Goal: Information Seeking & Learning: Check status

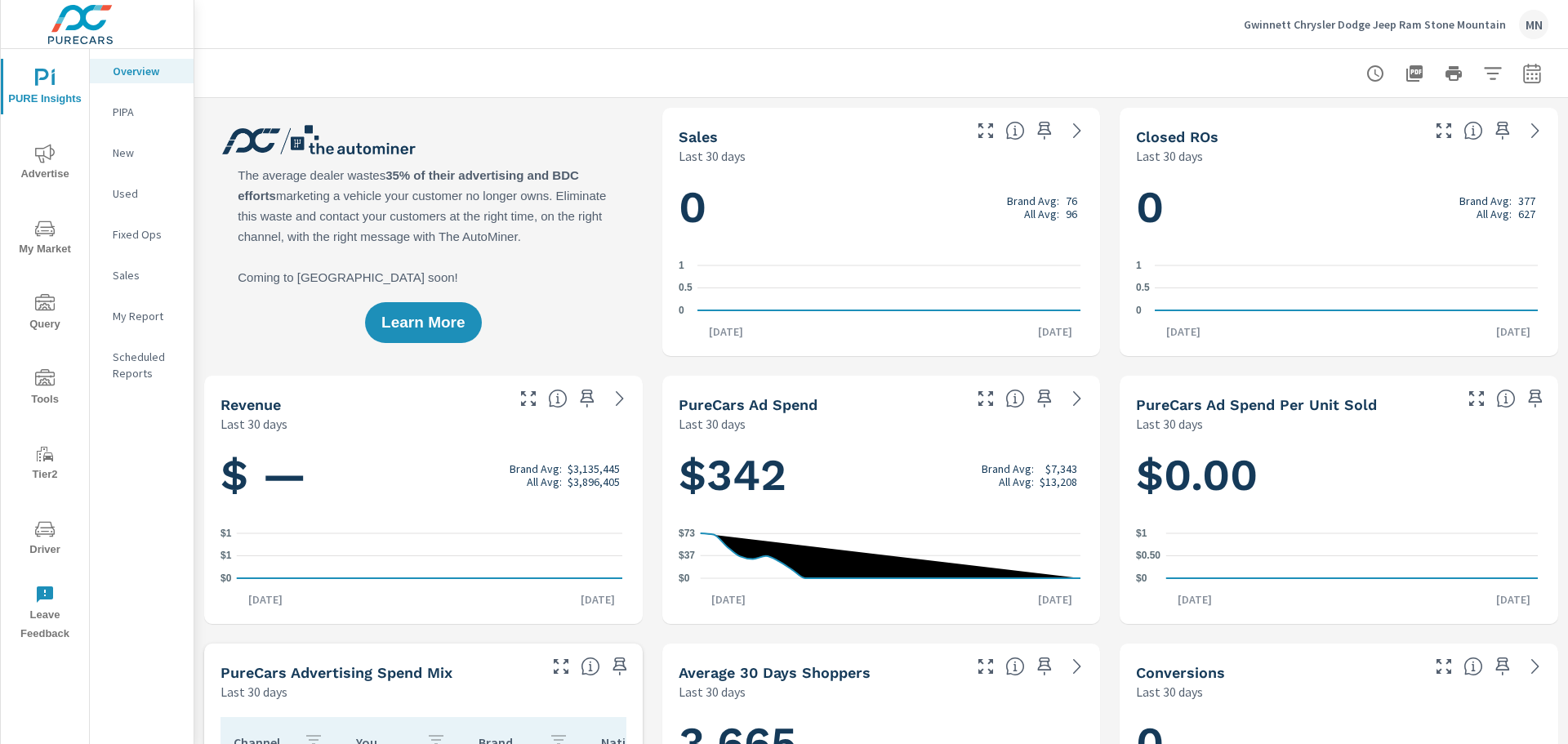
click at [40, 156] on icon "nav menu" at bounding box center [44, 153] width 20 height 19
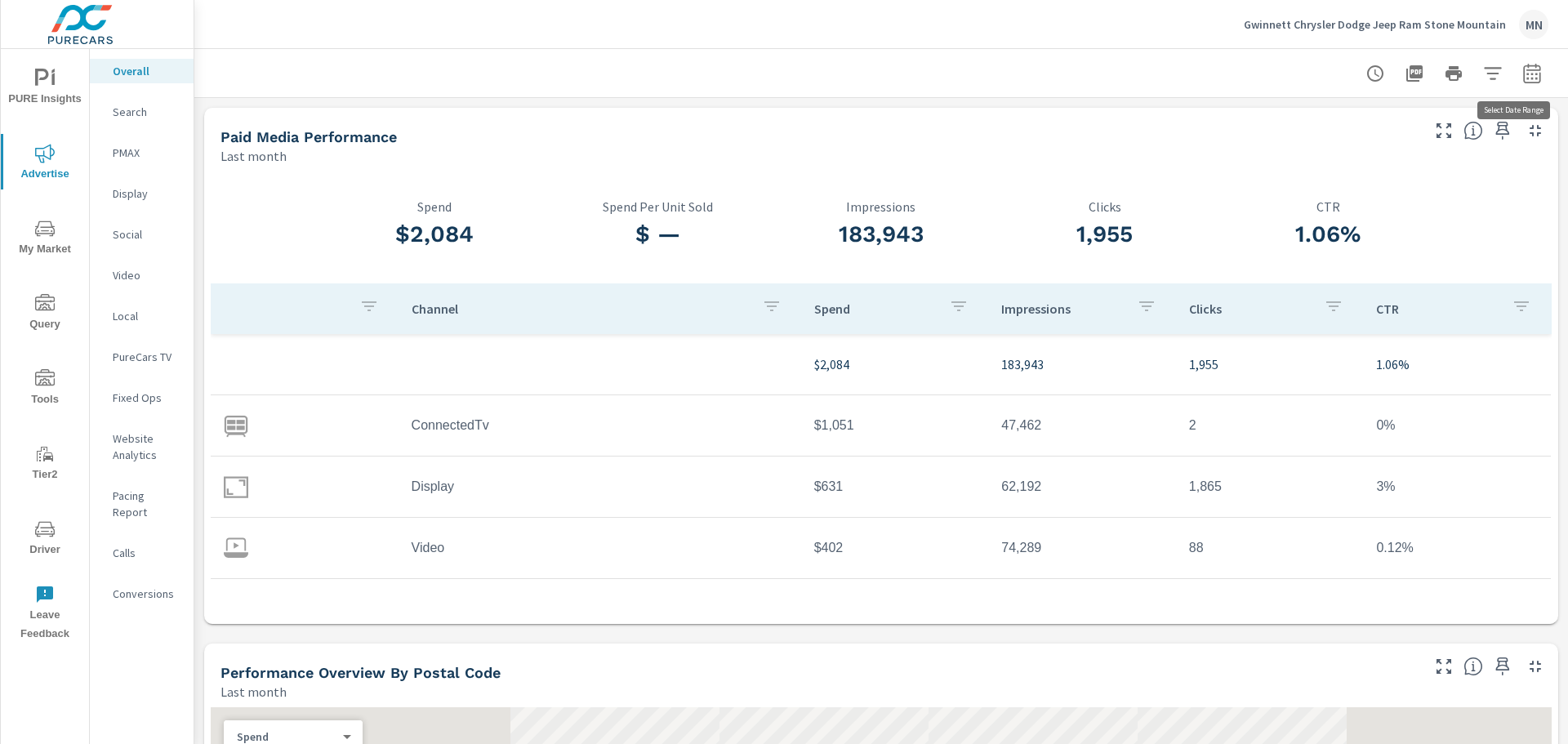
click at [1523, 77] on icon "button" at bounding box center [1532, 73] width 20 height 20
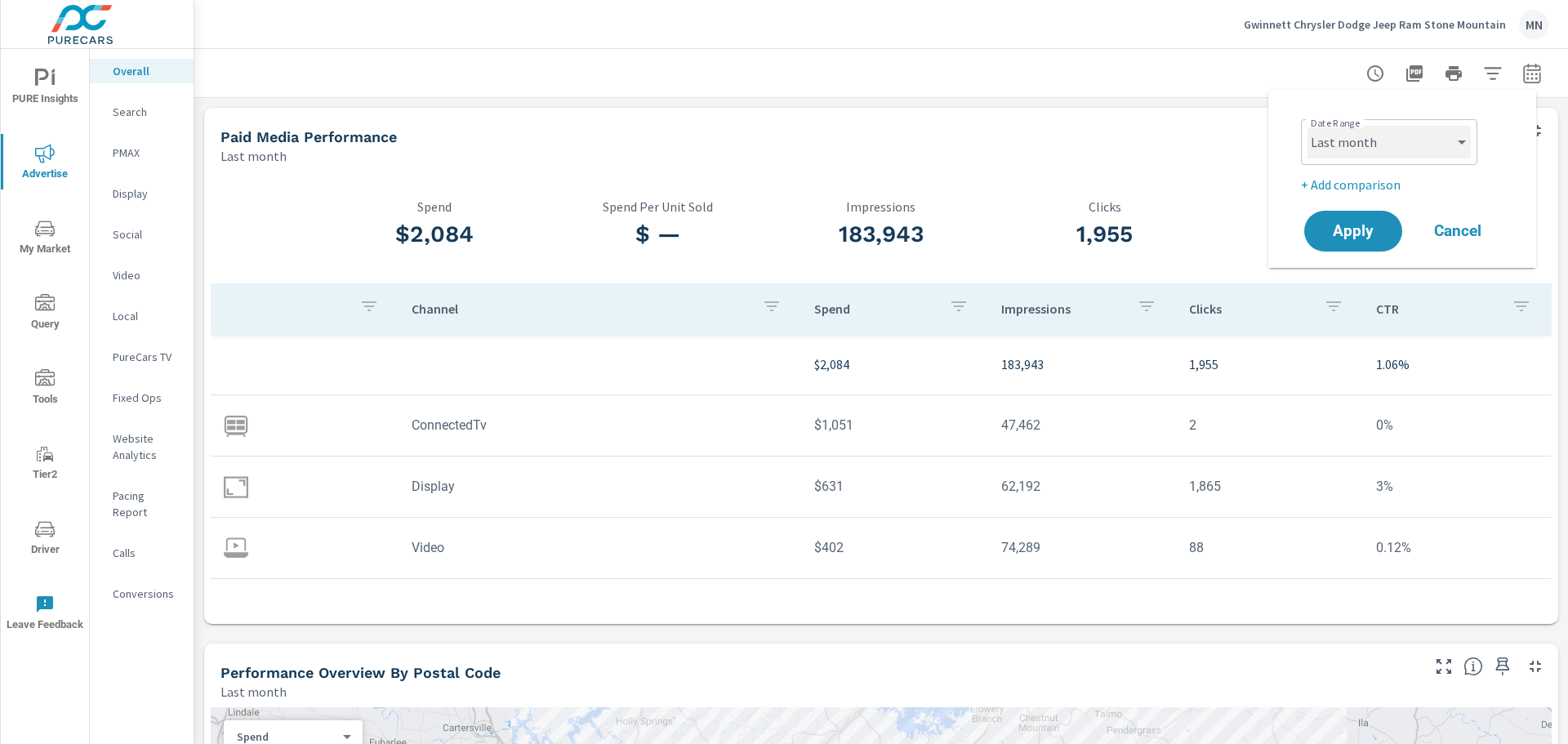
click at [1343, 146] on select "Custom Yesterday Last week Last 7 days Last 14 days Last 30 days Last 45 days L…" at bounding box center [1389, 141] width 163 height 33
click at [1307, 126] on select "Custom Yesterday Last week Last 7 days Last 14 days Last 30 days Last 45 days L…" at bounding box center [1389, 141] width 163 height 33
select select "custom"
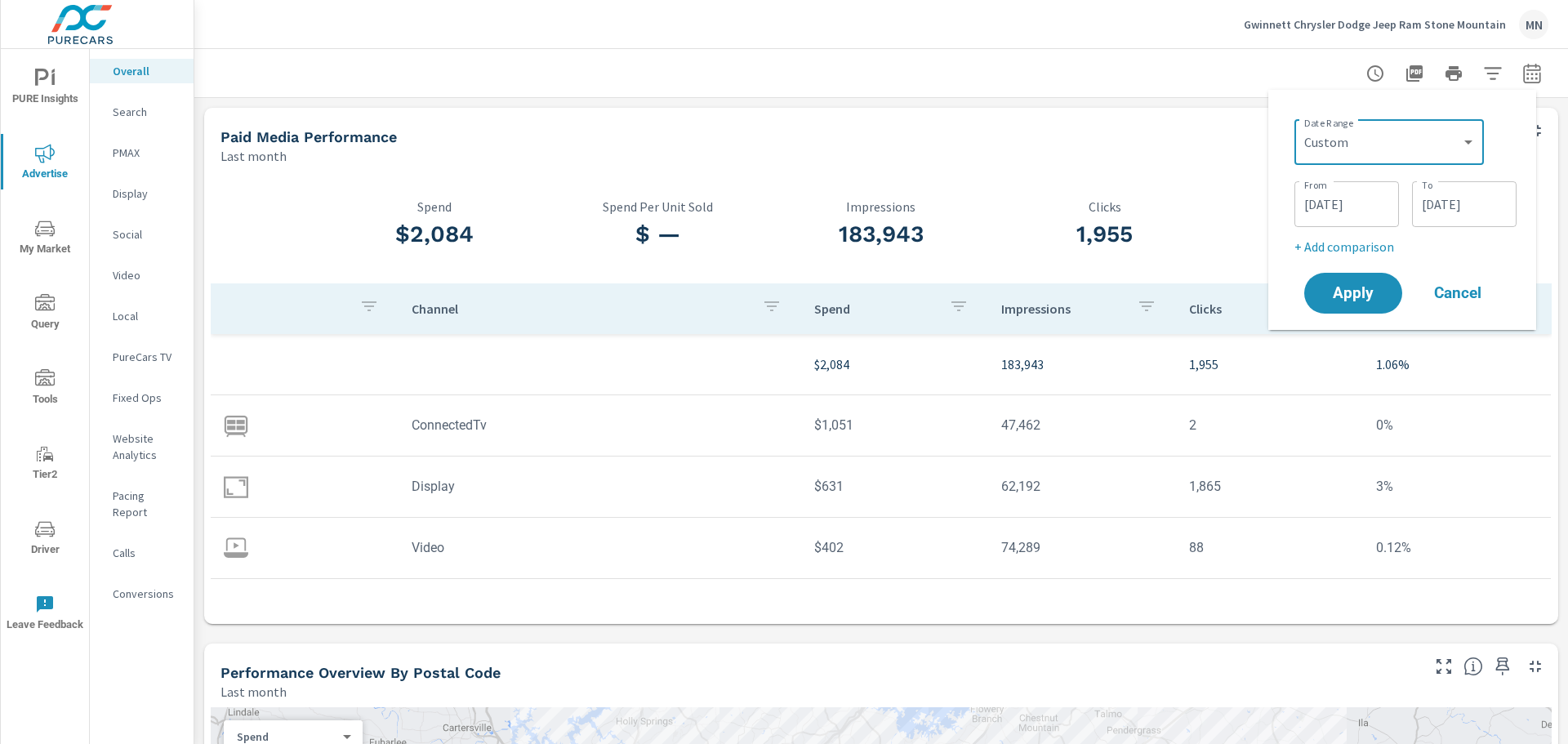
click at [1342, 201] on input "08/01/2025" at bounding box center [1347, 203] width 92 height 33
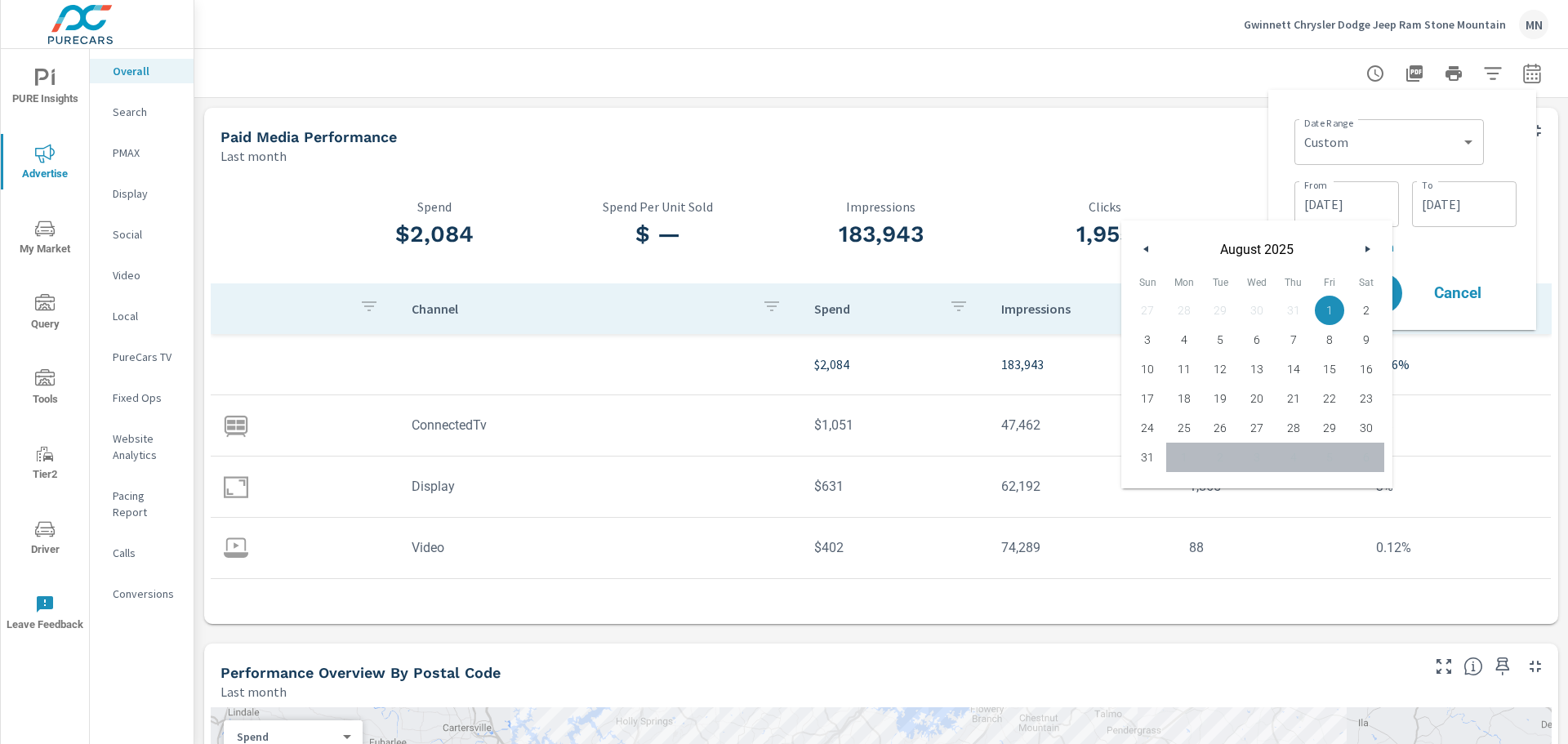
click at [1146, 250] on icon "button" at bounding box center [1144, 248] width 8 height 7
click at [1221, 308] on span "1" at bounding box center [1220, 310] width 37 height 22
type input "07/01/2025"
click at [1281, 144] on div "Date Range Custom Yesterday Last week Last 7 days Last 14 days Last 30 days Las…" at bounding box center [1403, 210] width 268 height 240
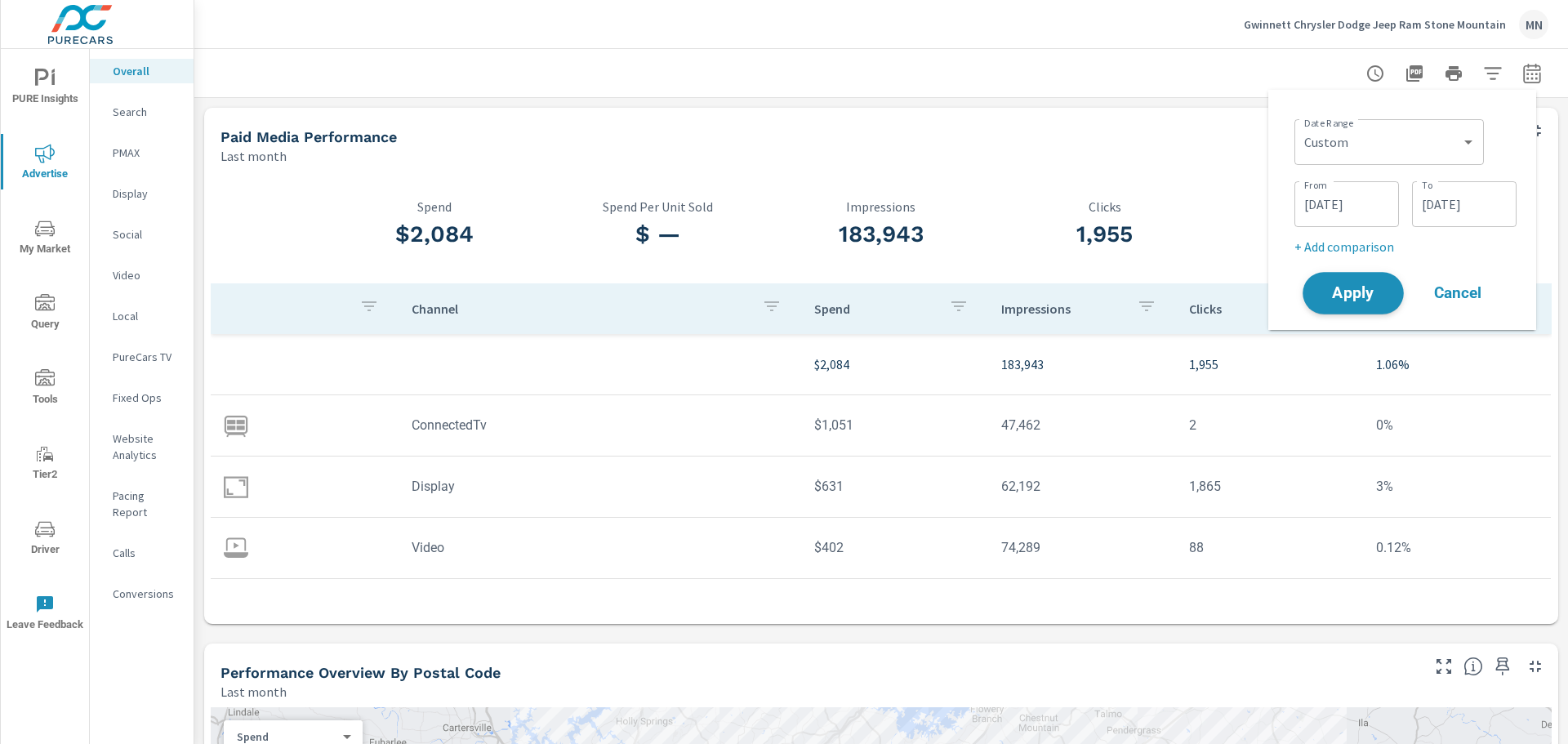
click at [1364, 289] on span "Apply" at bounding box center [1352, 293] width 67 height 16
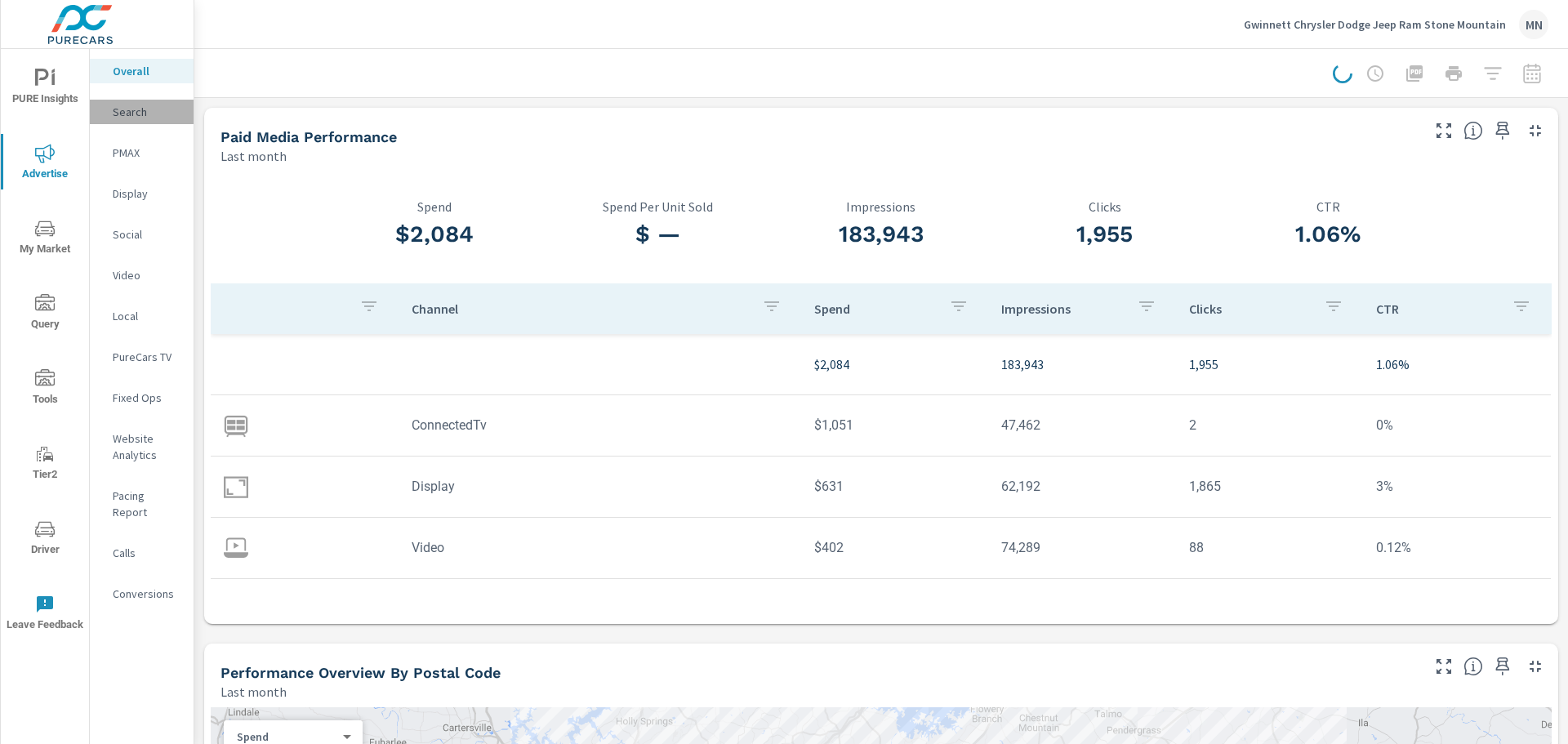
click at [130, 110] on p "Search" at bounding box center [146, 112] width 67 height 16
click at [1523, 80] on icon "button" at bounding box center [1532, 73] width 20 height 20
select select "Last 2 months"
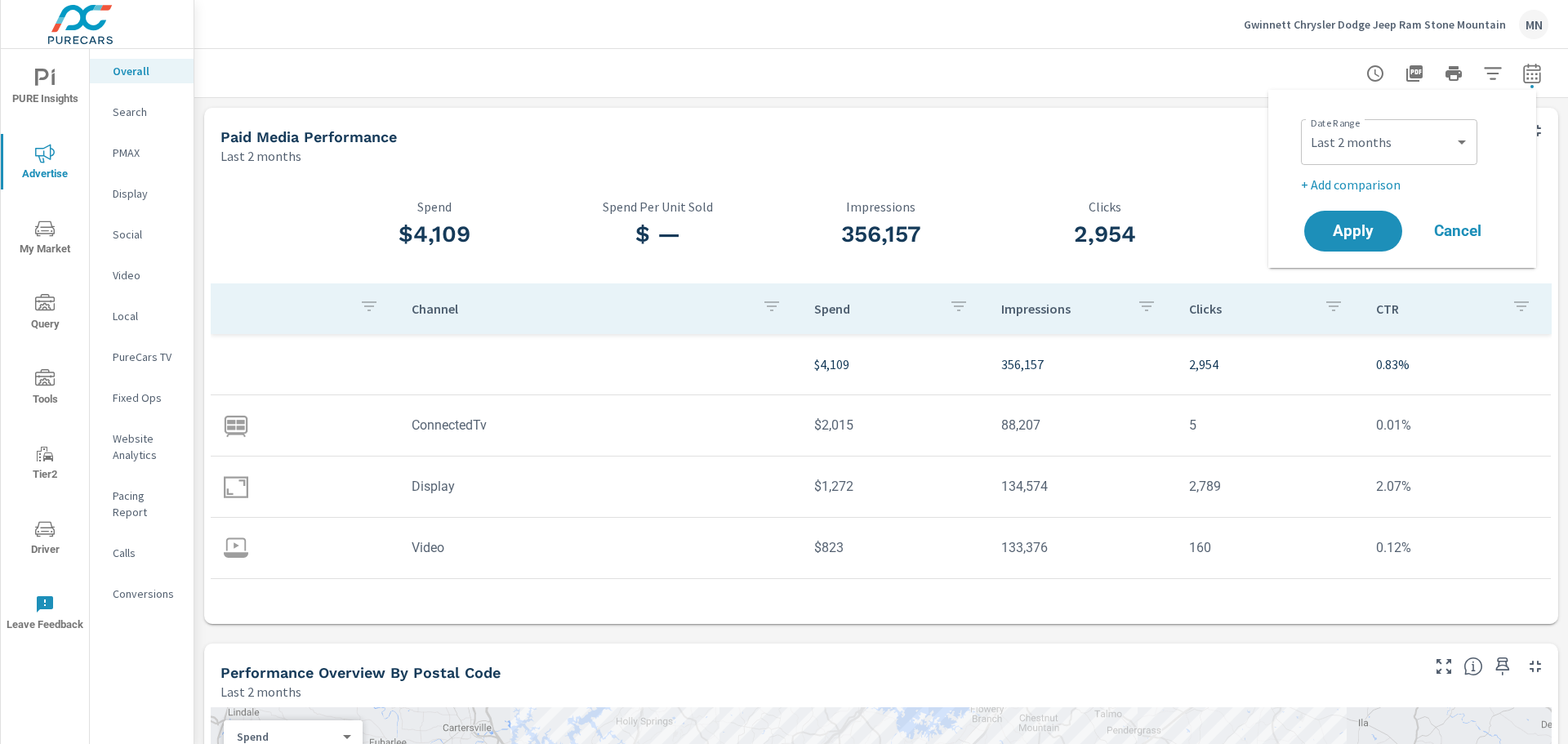
click at [1034, 126] on div "Paid Media Performance Last 2 months" at bounding box center [814, 137] width 1220 height 58
click at [1523, 67] on icon "button" at bounding box center [1531, 72] width 17 height 20
click at [1380, 141] on select "Custom Yesterday Last week Last 7 days Last 14 days Last 30 days Last 45 days L…" at bounding box center [1389, 141] width 163 height 33
click at [1307, 126] on select "Custom Yesterday Last week Last 7 days Last 14 days Last 30 days Last 45 days L…" at bounding box center [1389, 141] width 163 height 33
select select "custom"
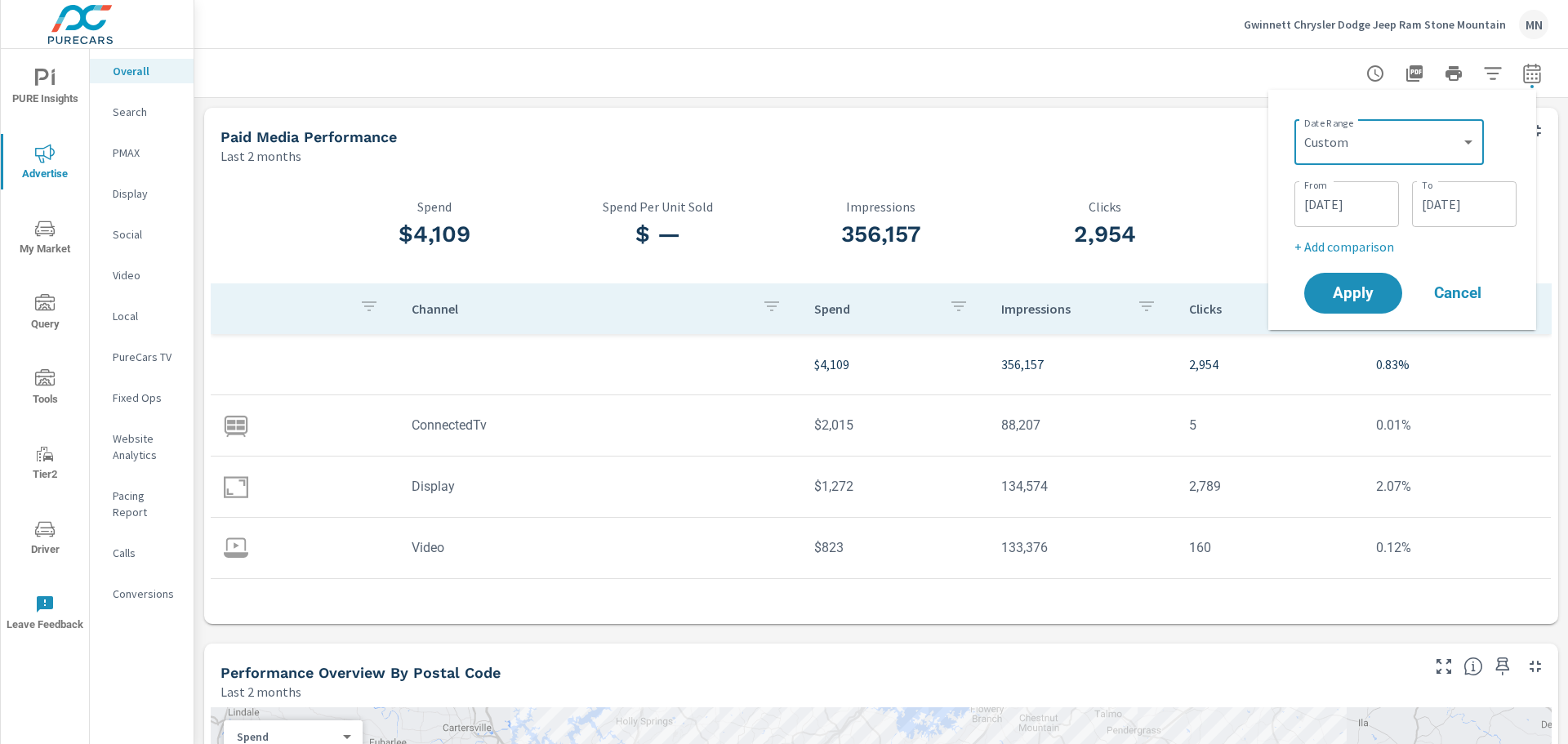
click at [1286, 98] on div "Date Range Custom Yesterday Last week Last 7 days Last 14 days Last 30 days Las…" at bounding box center [1403, 210] width 268 height 240
click at [1217, 149] on div "Last 2 months" at bounding box center [819, 156] width 1198 height 20
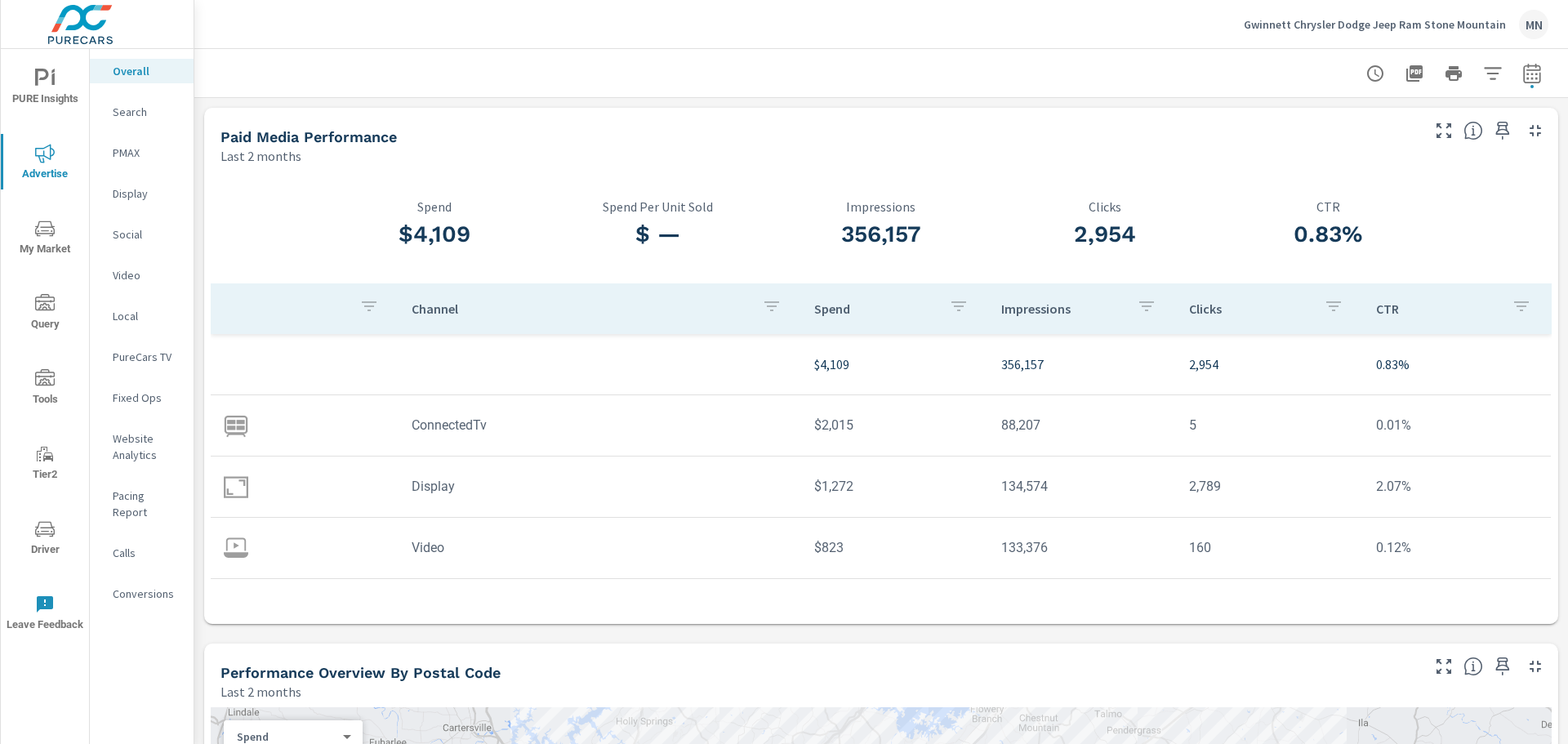
click at [137, 107] on p "Search" at bounding box center [146, 112] width 67 height 16
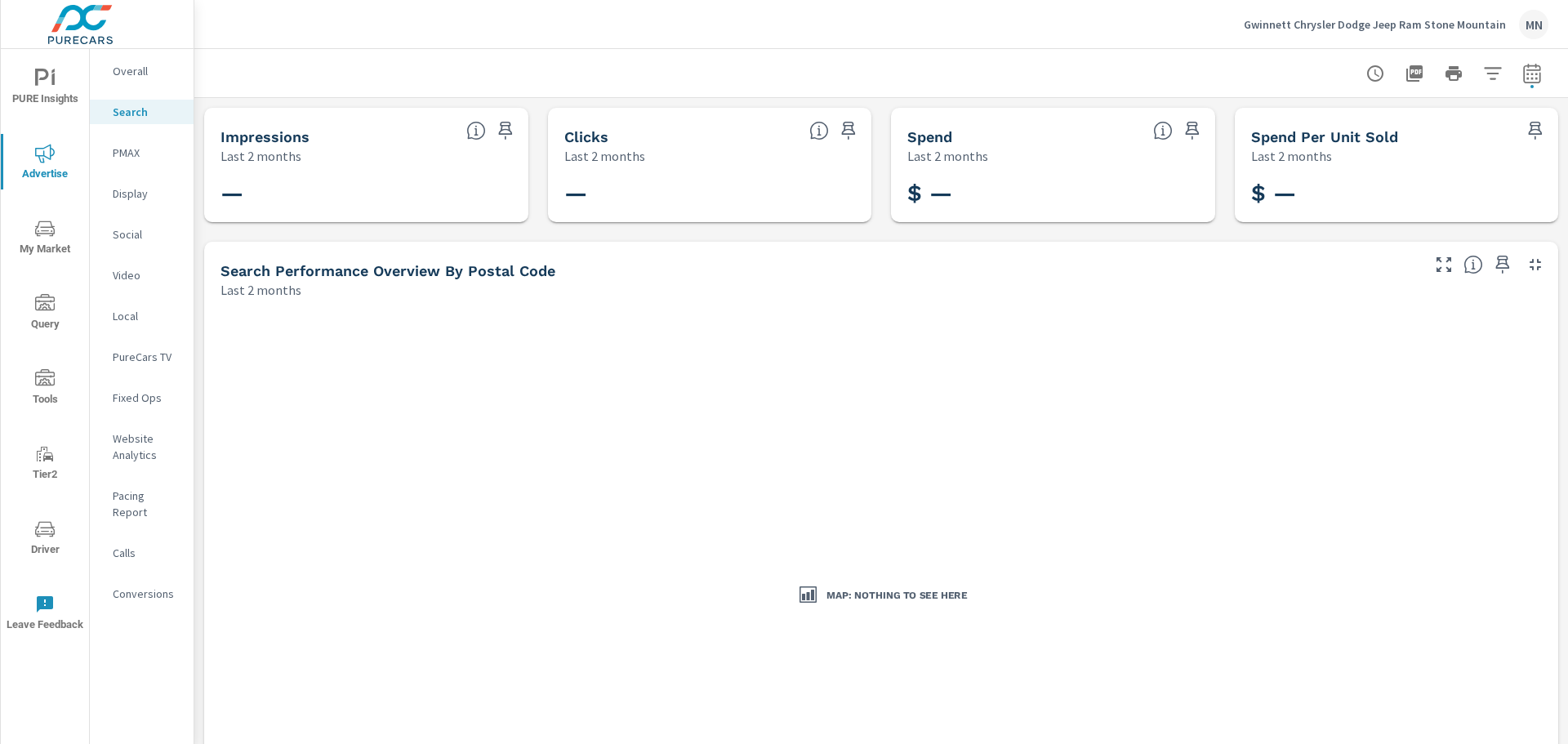
click at [107, 156] on div "PMAX" at bounding box center [142, 153] width 104 height 24
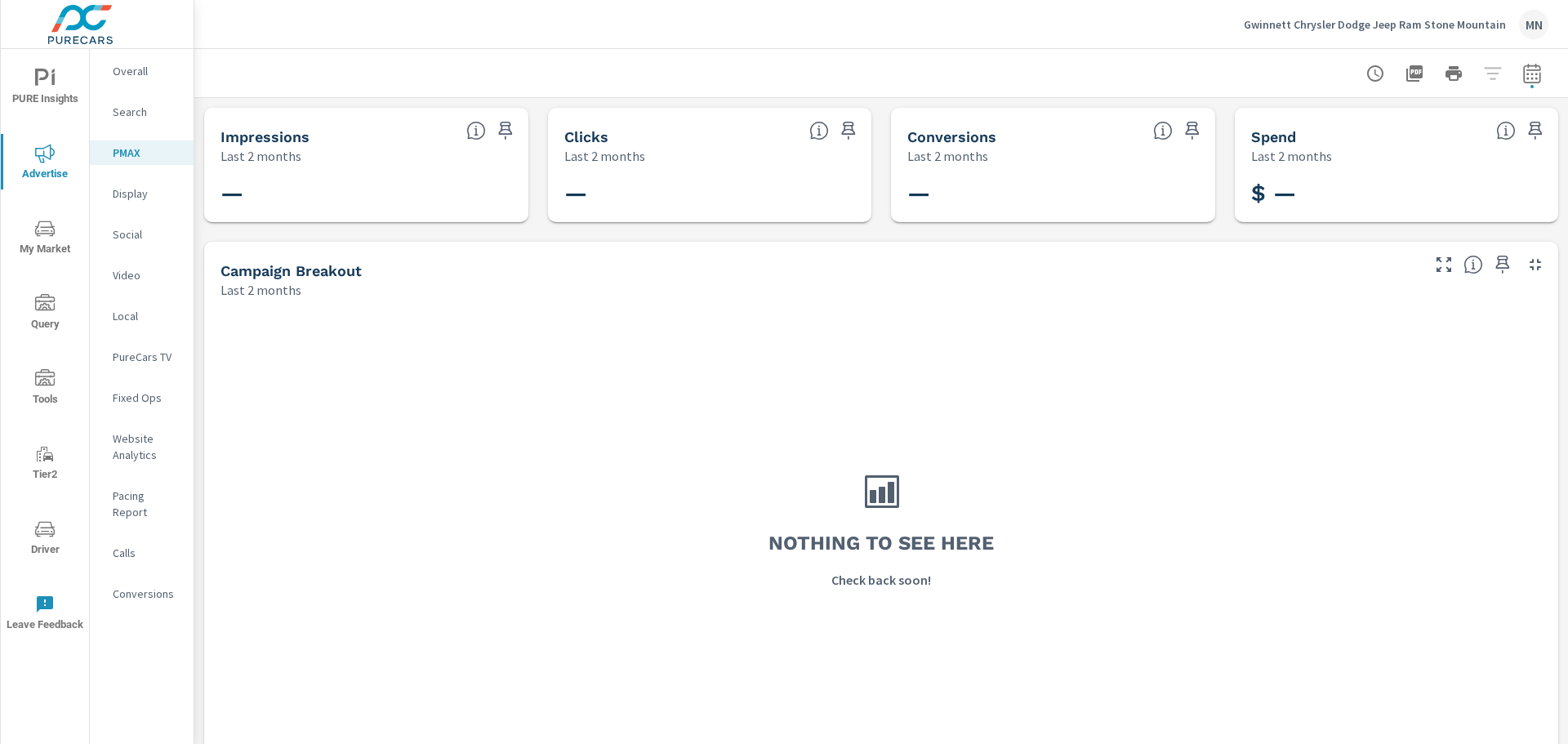
click at [136, 192] on p "Display" at bounding box center [146, 193] width 67 height 16
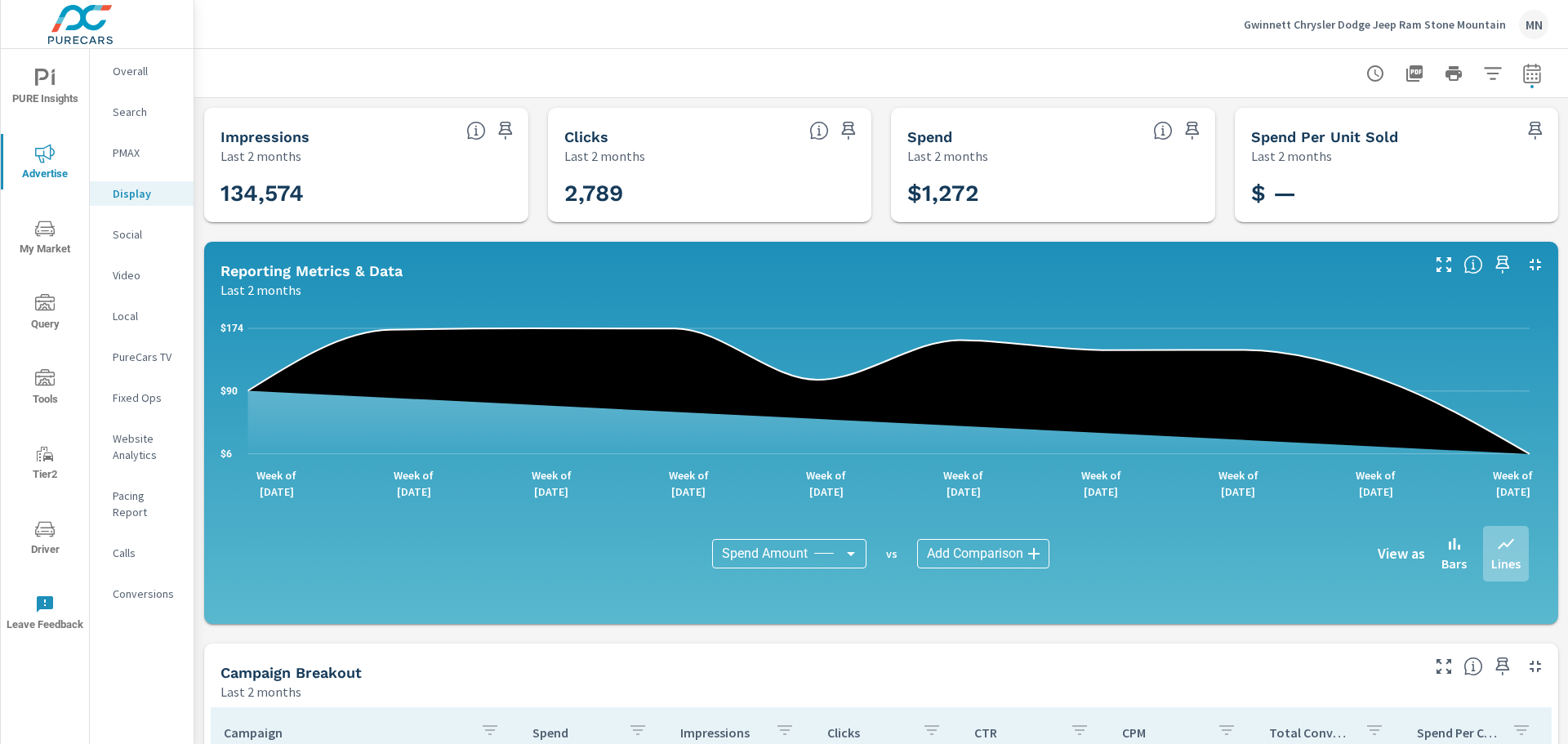
click at [1526, 264] on icon "button" at bounding box center [1535, 264] width 20 height 20
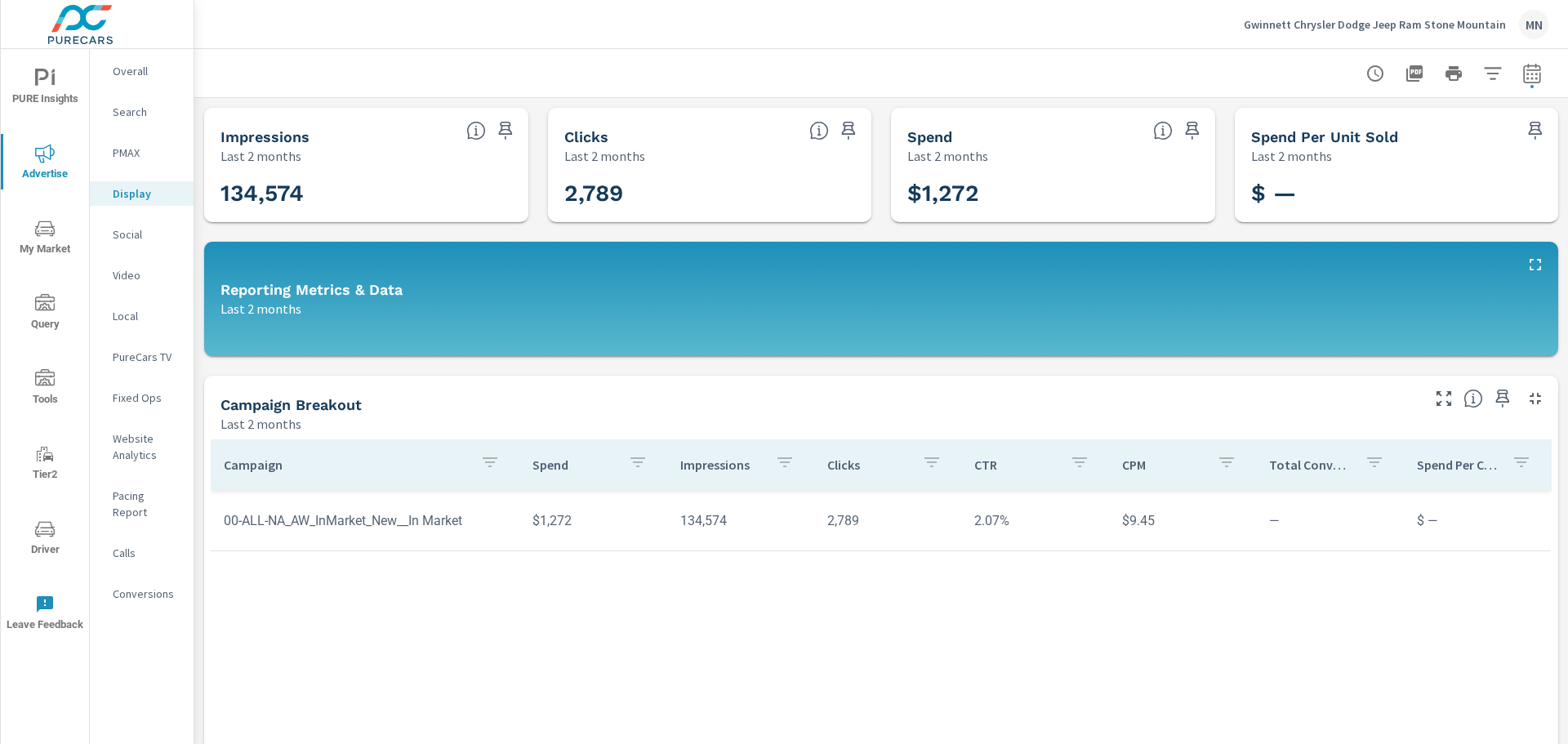
click at [1408, 68] on icon "button" at bounding box center [1414, 73] width 16 height 16
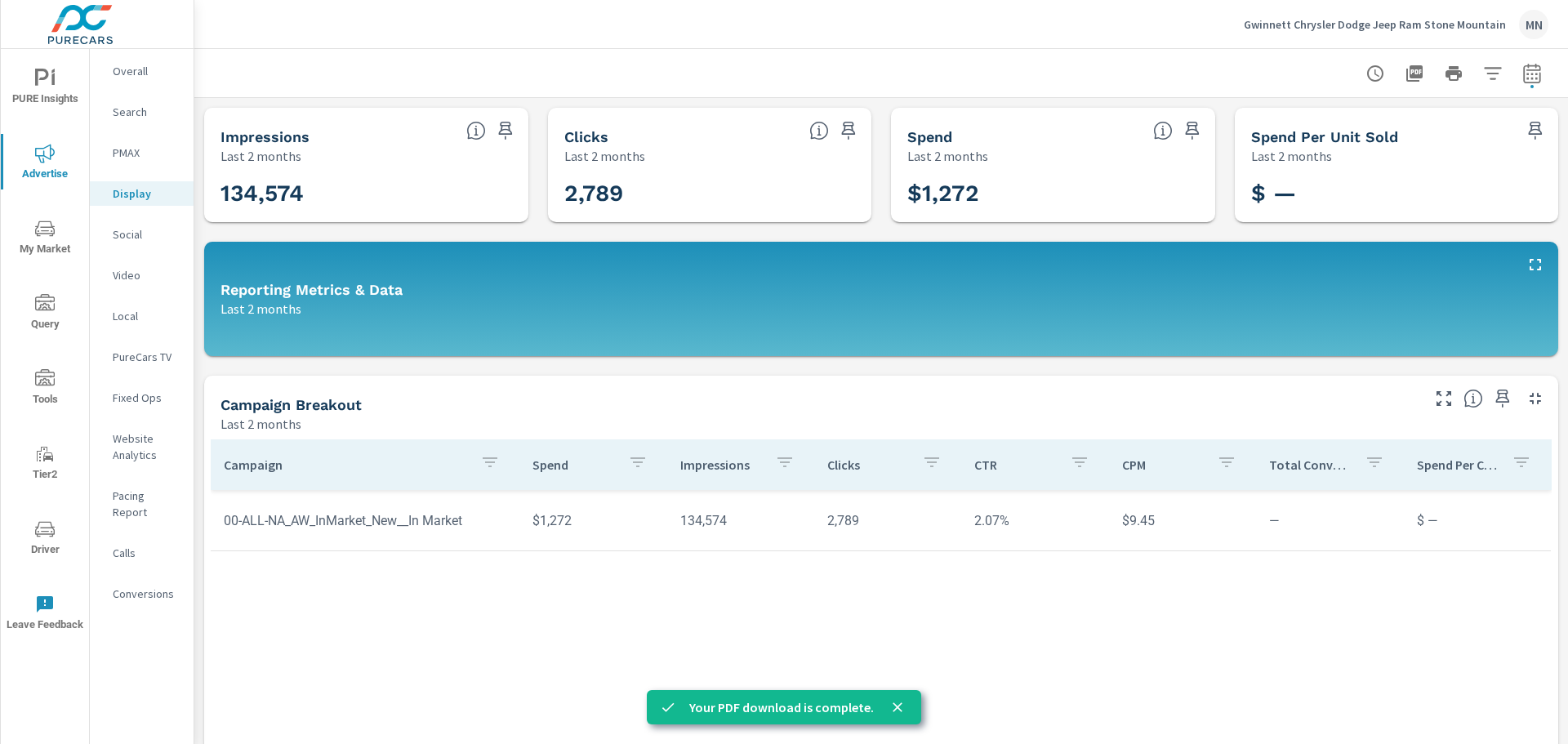
click at [128, 313] on p "Local" at bounding box center [146, 316] width 67 height 16
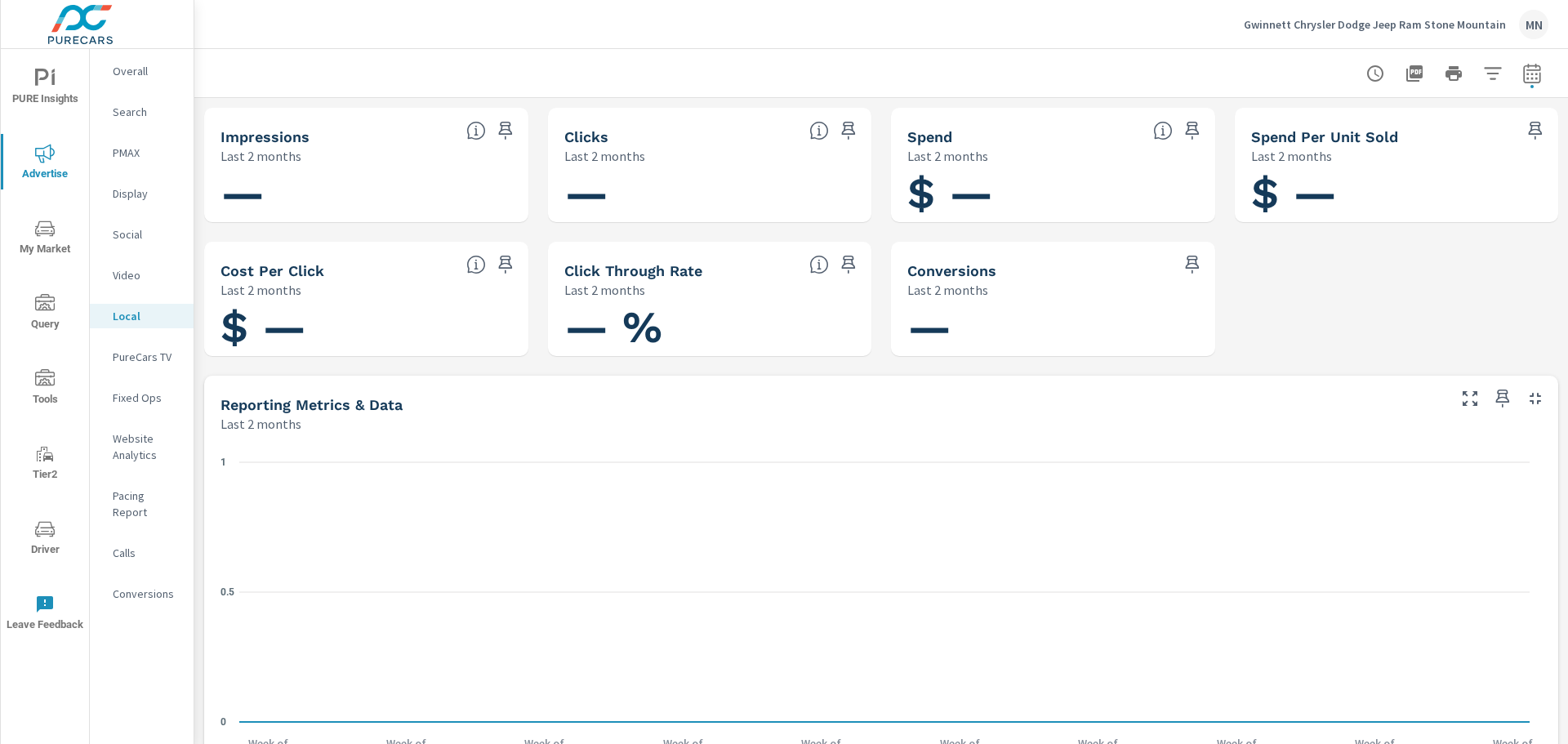
click at [135, 357] on p "PureCars TV" at bounding box center [146, 356] width 67 height 16
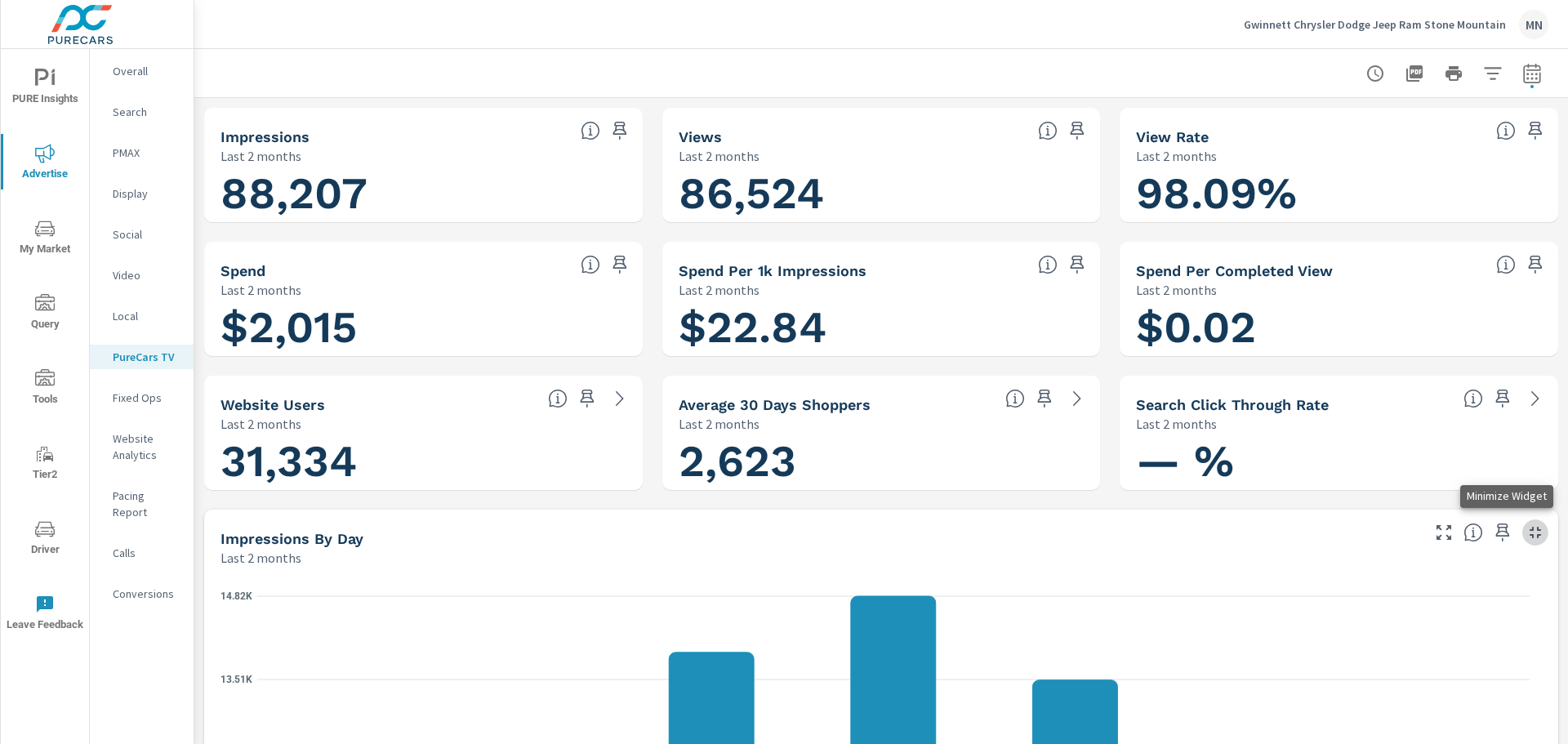
click at [1526, 534] on icon "button" at bounding box center [1535, 532] width 20 height 20
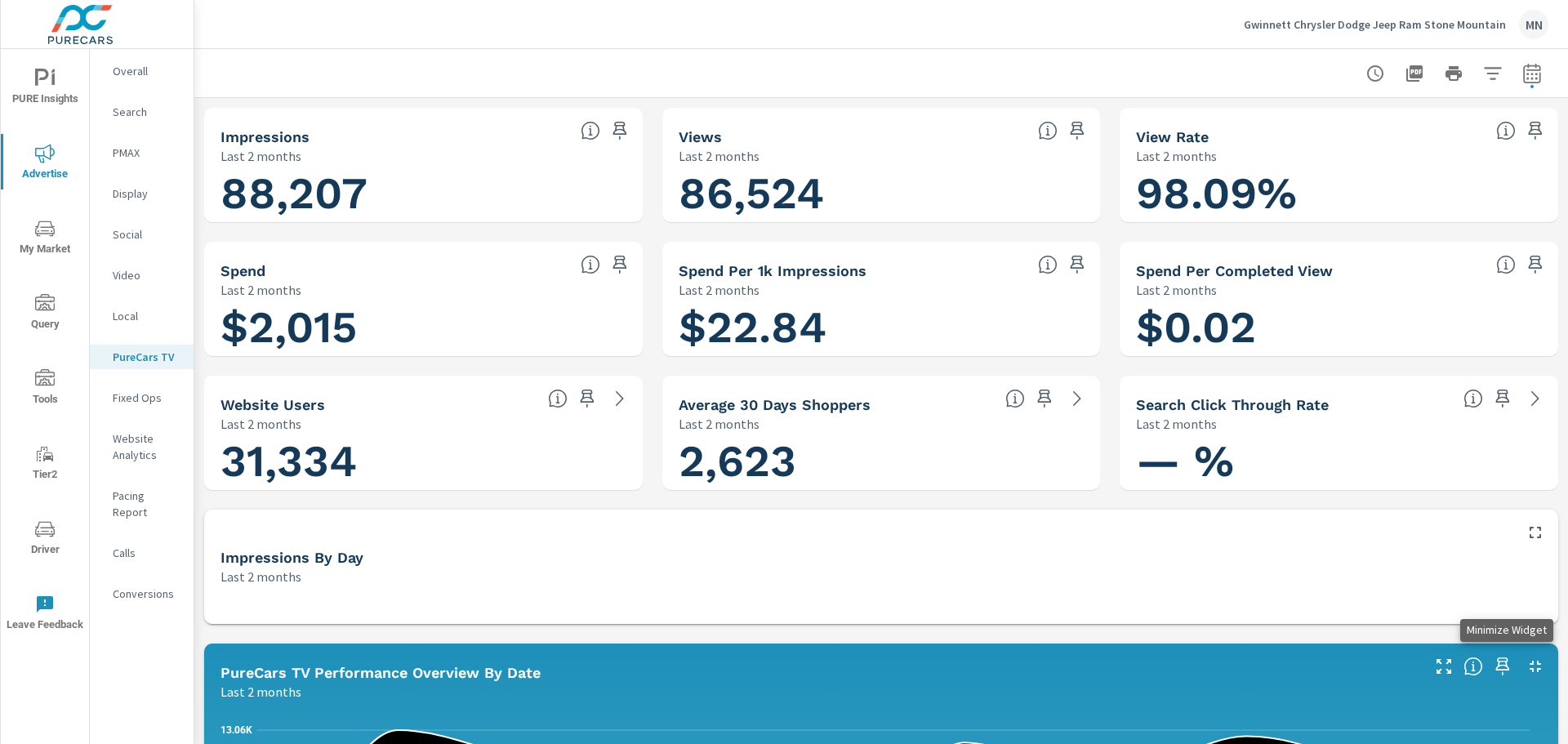
click at [1528, 661] on icon "button" at bounding box center [1535, 666] width 20 height 20
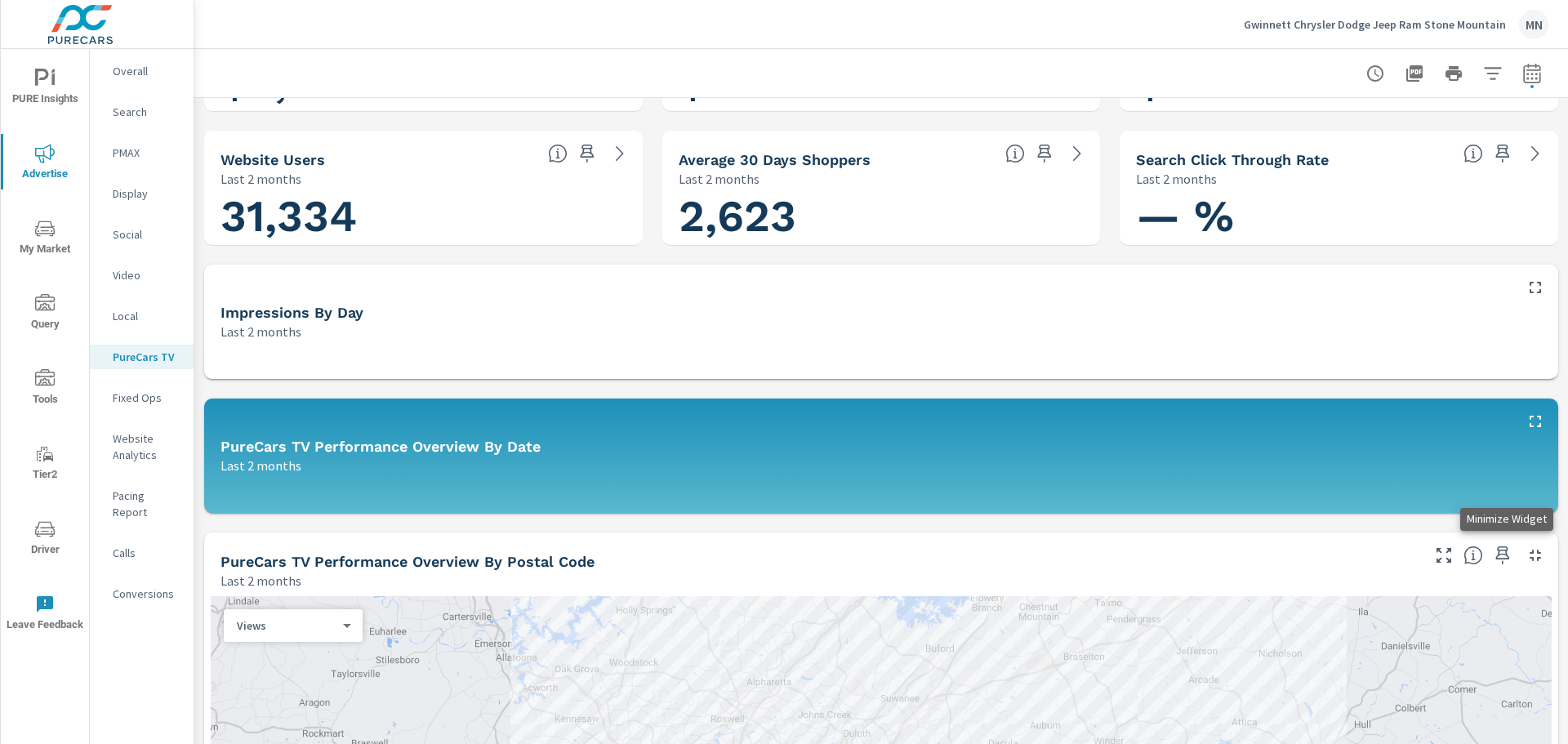
click at [1530, 553] on icon "button" at bounding box center [1535, 556] width 11 height 11
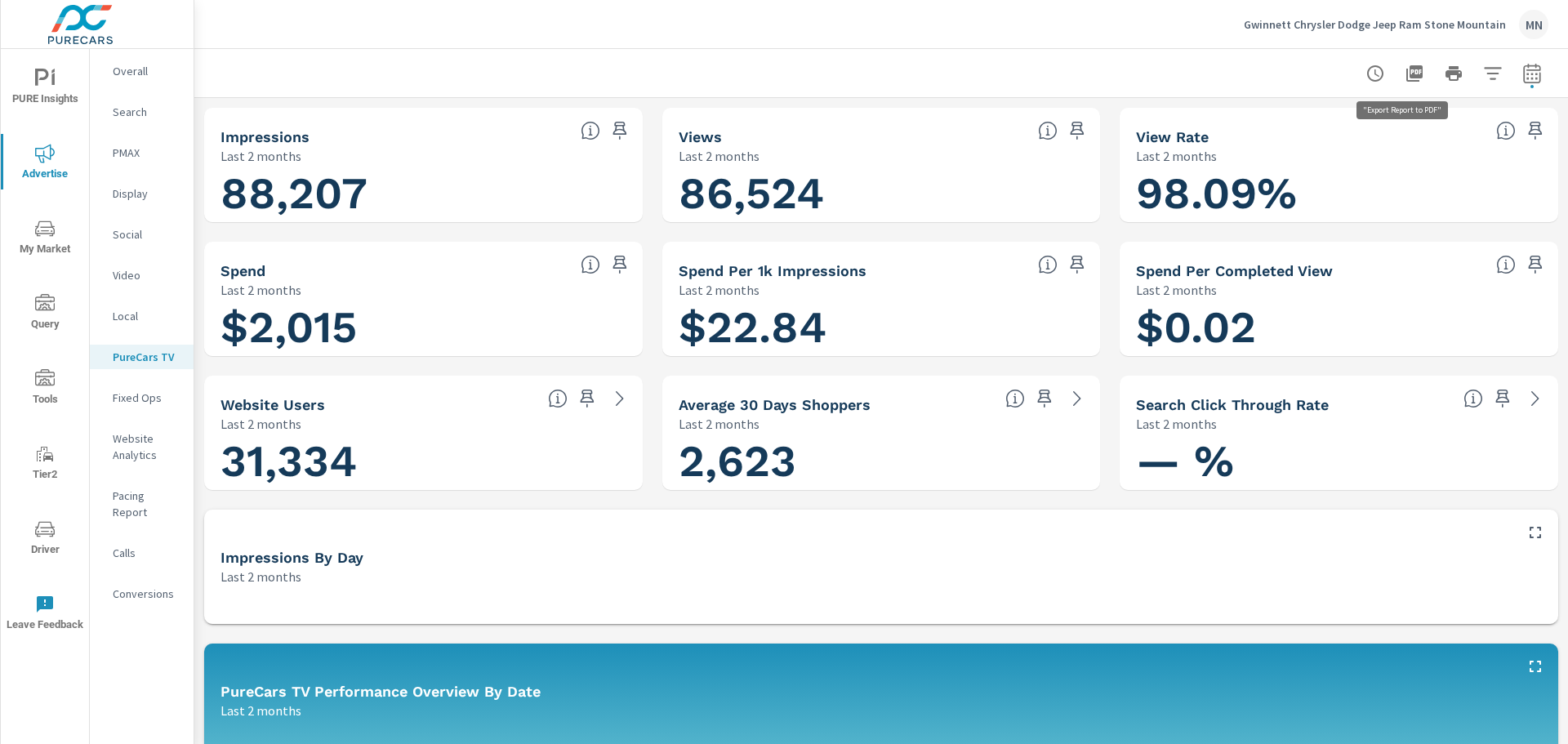
click at [1407, 80] on icon "button" at bounding box center [1414, 73] width 16 height 16
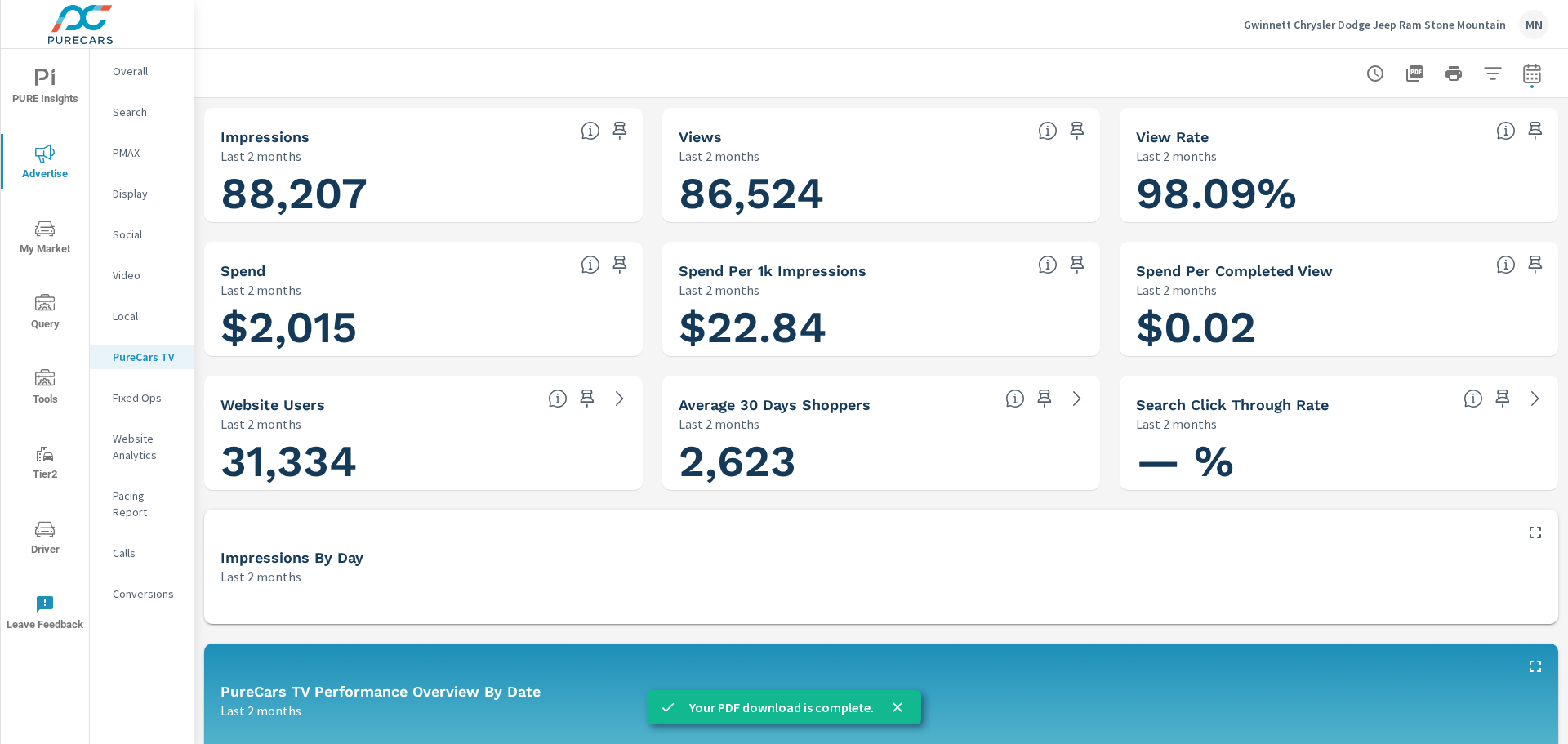
click at [138, 112] on p "Search" at bounding box center [146, 112] width 67 height 16
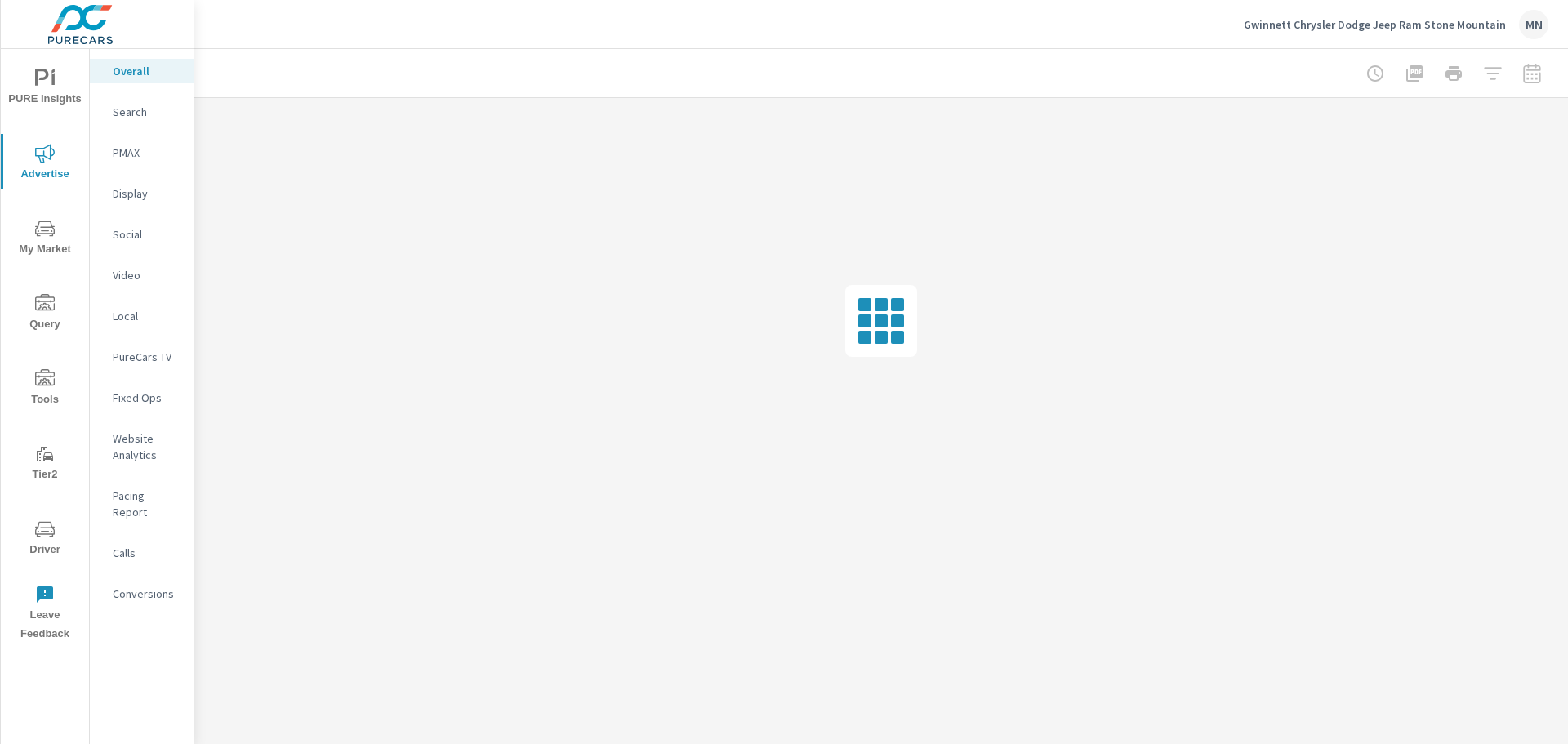
click at [1464, 28] on p "Gwinnett Chrysler Dodge Jeep Ram Stone Mountain" at bounding box center [1375, 24] width 262 height 15
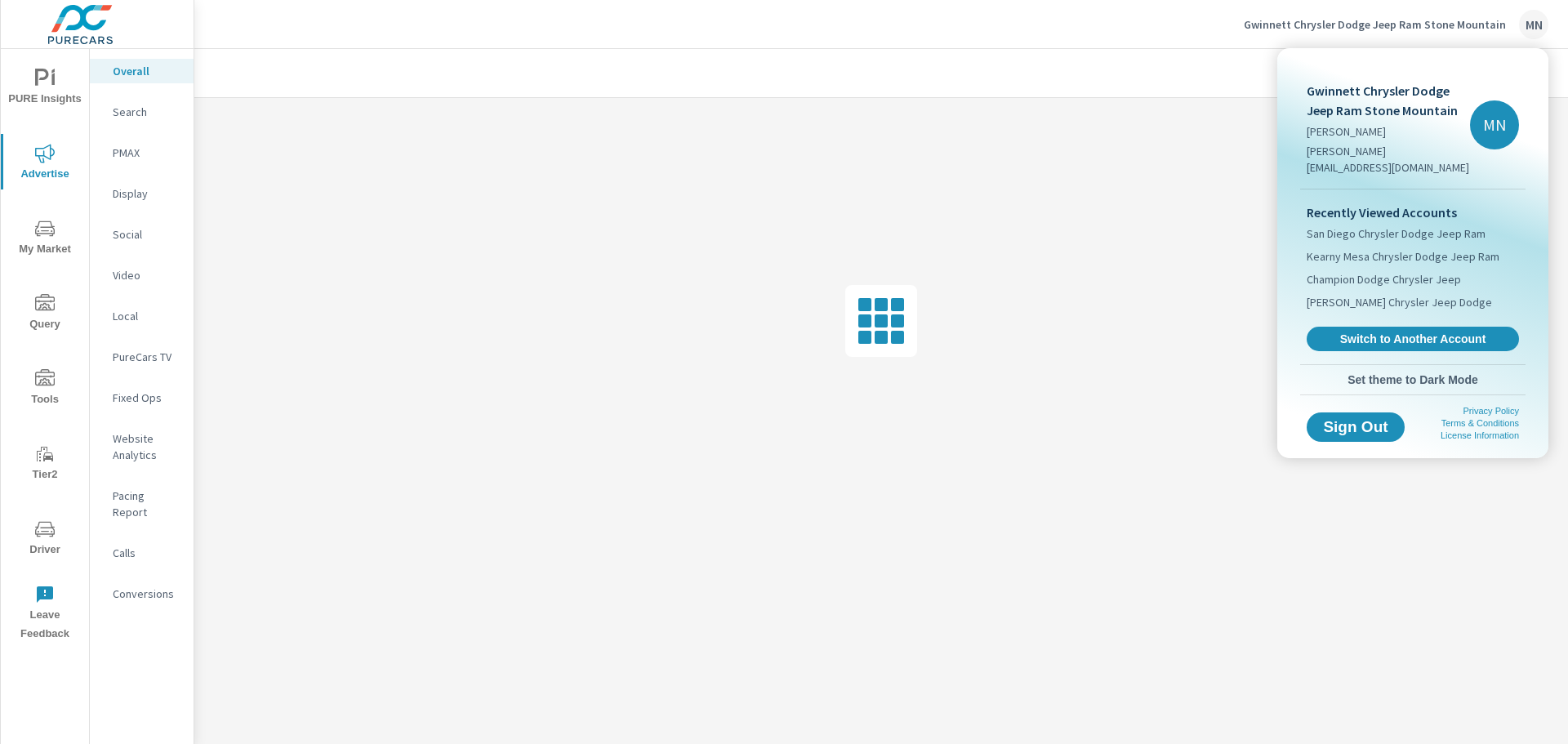
click at [1405, 308] on div "Recently Viewed Accounts San Diego Chrysler Dodge Jeep Ram Kearny Mesa Chrysler…" at bounding box center [1413, 276] width 226 height 175
click at [1404, 327] on link "Switch to Another Account" at bounding box center [1413, 339] width 219 height 25
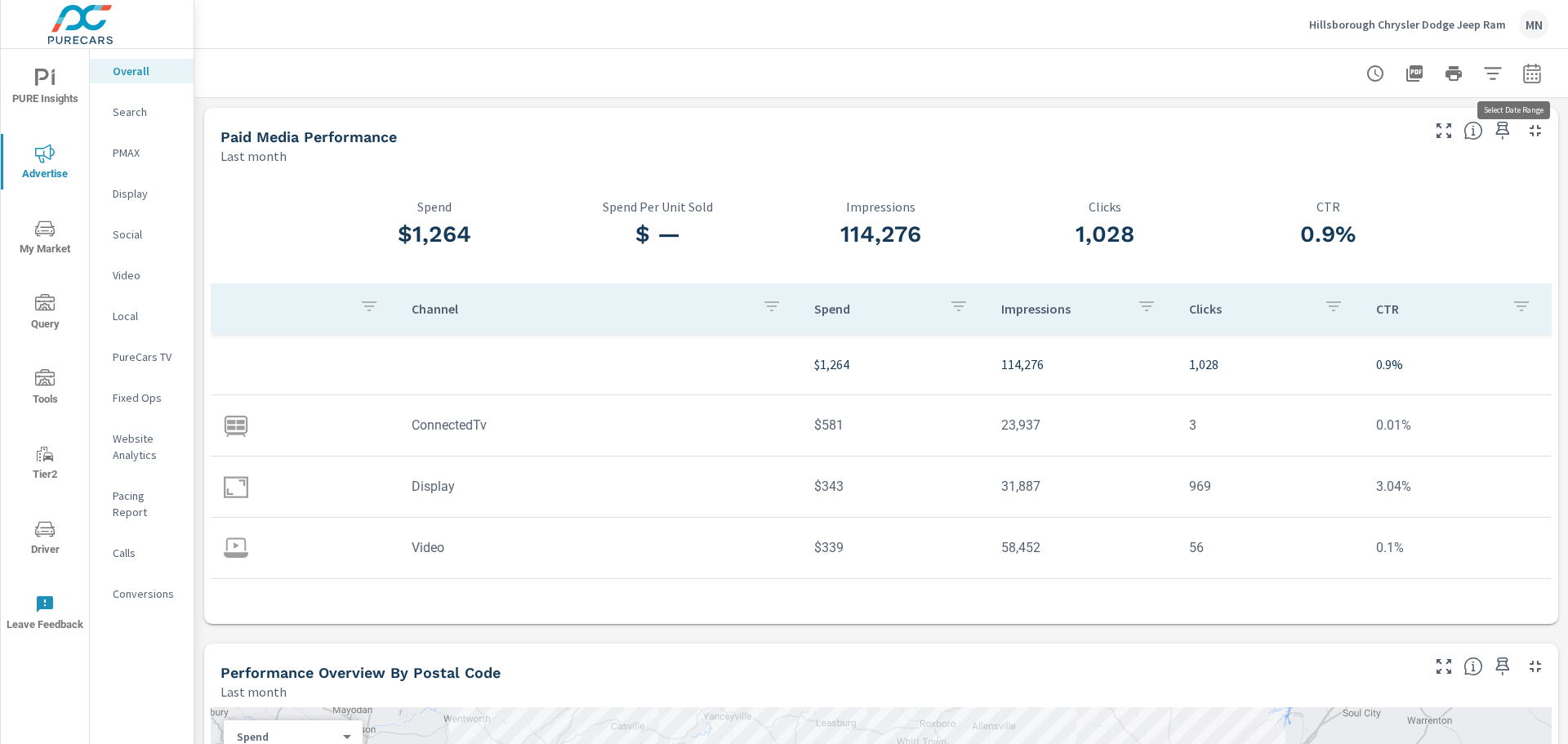
click at [1523, 77] on icon "button" at bounding box center [1531, 72] width 17 height 20
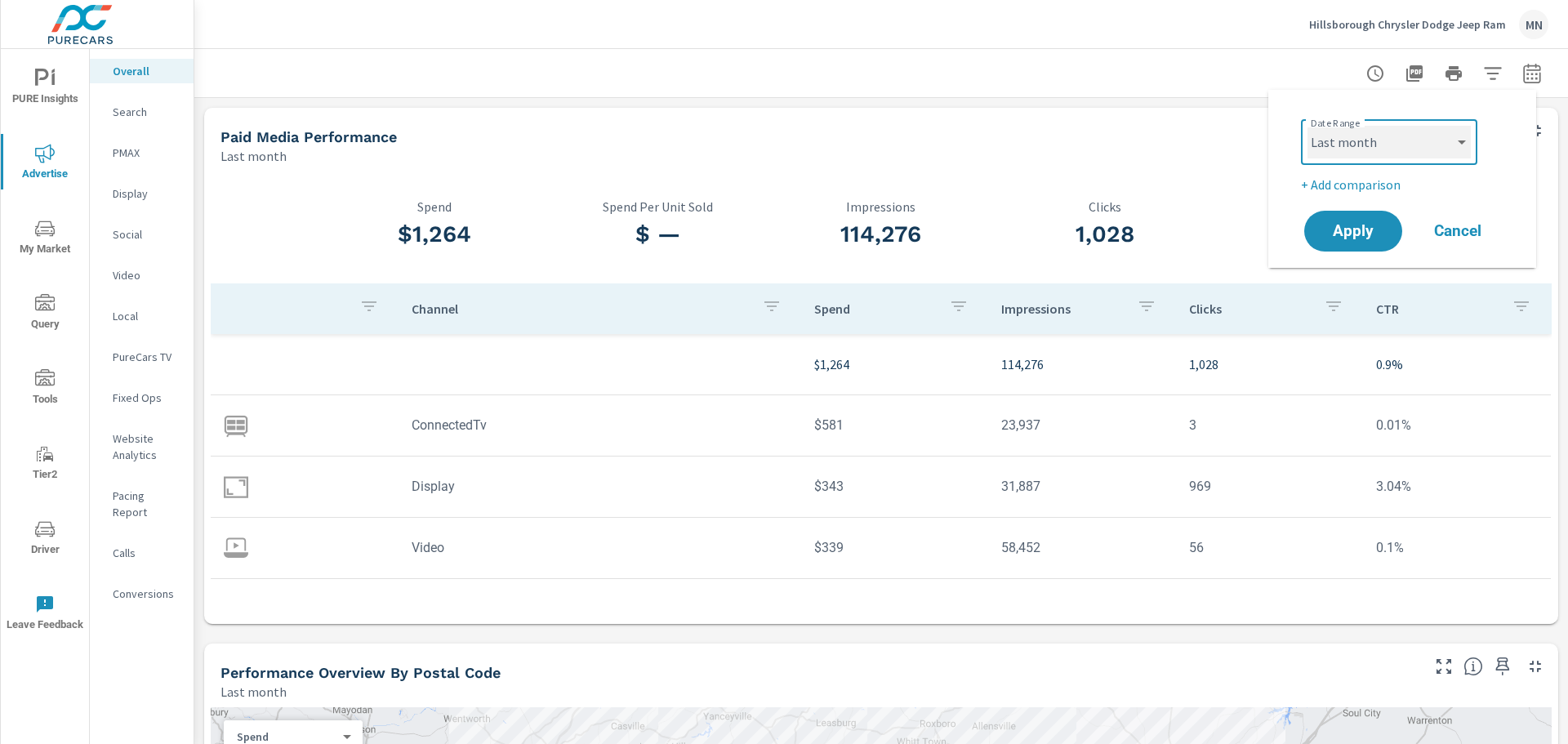
click at [1383, 148] on select "Custom Yesterday Last week Last 7 days Last 14 days Last 30 days Last 45 days L…" at bounding box center [1389, 141] width 163 height 33
click at [1307, 126] on select "Custom Yesterday Last week Last 7 days Last 14 days Last 30 days Last 45 days L…" at bounding box center [1389, 141] width 163 height 33
select select "custom"
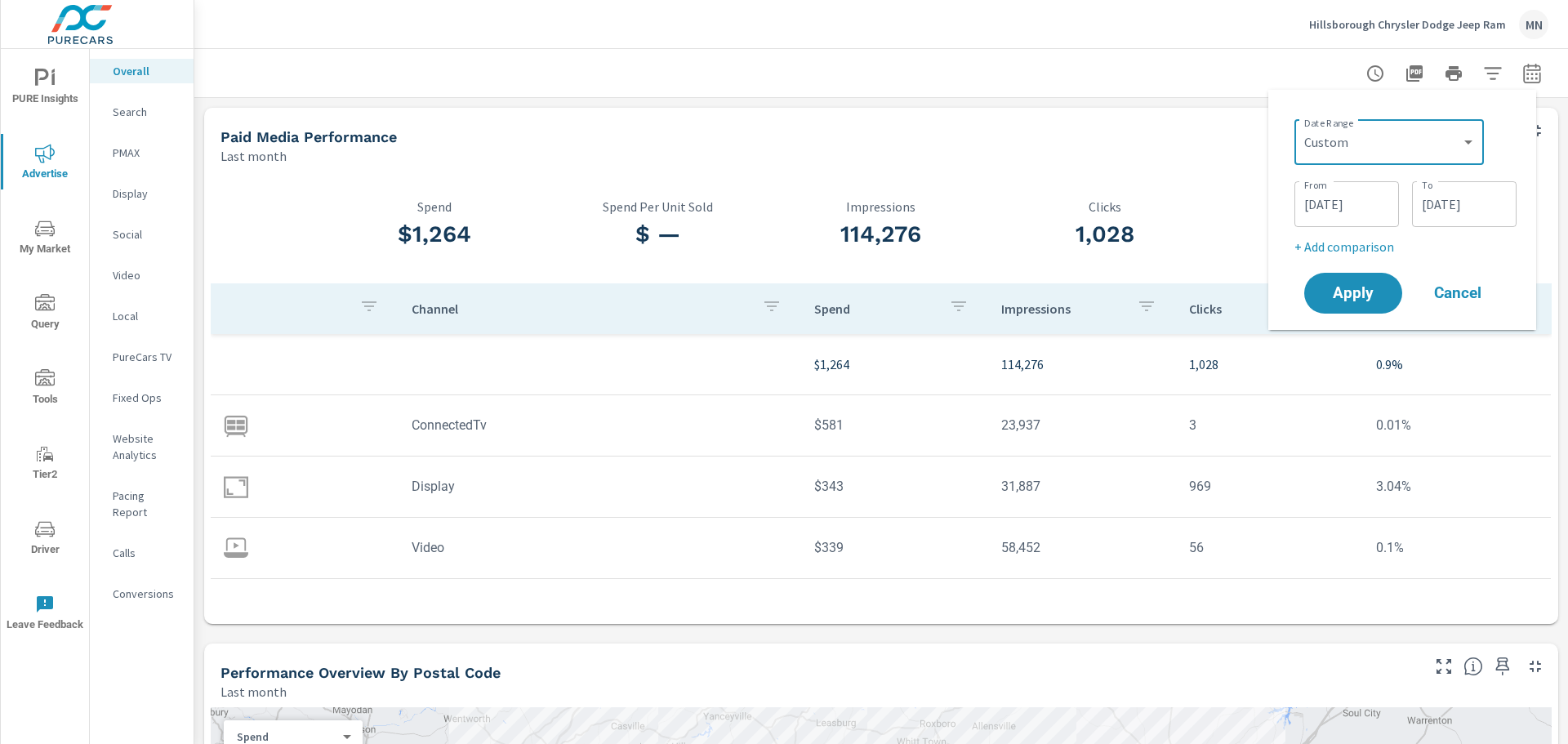
click at [1351, 205] on input "08/01/2025" at bounding box center [1347, 203] width 92 height 33
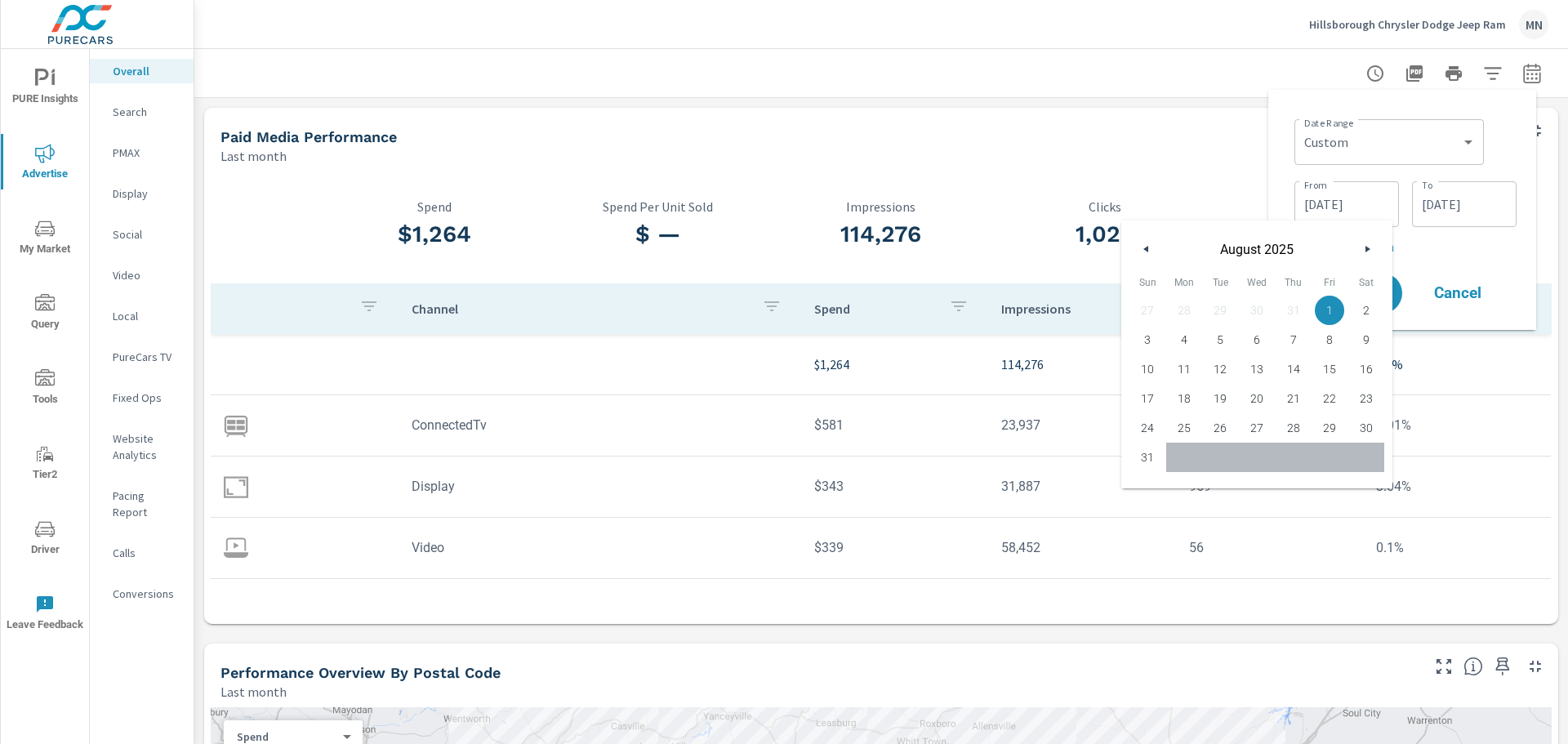
click at [1138, 251] on button "button" at bounding box center [1146, 248] width 20 height 20
click at [1217, 318] on span "1" at bounding box center [1220, 310] width 37 height 22
type input "07/01/2025"
click at [1294, 98] on div "Date Range Custom Yesterday Last week Last 7 days Last 14 days Last 30 days Las…" at bounding box center [1403, 210] width 268 height 240
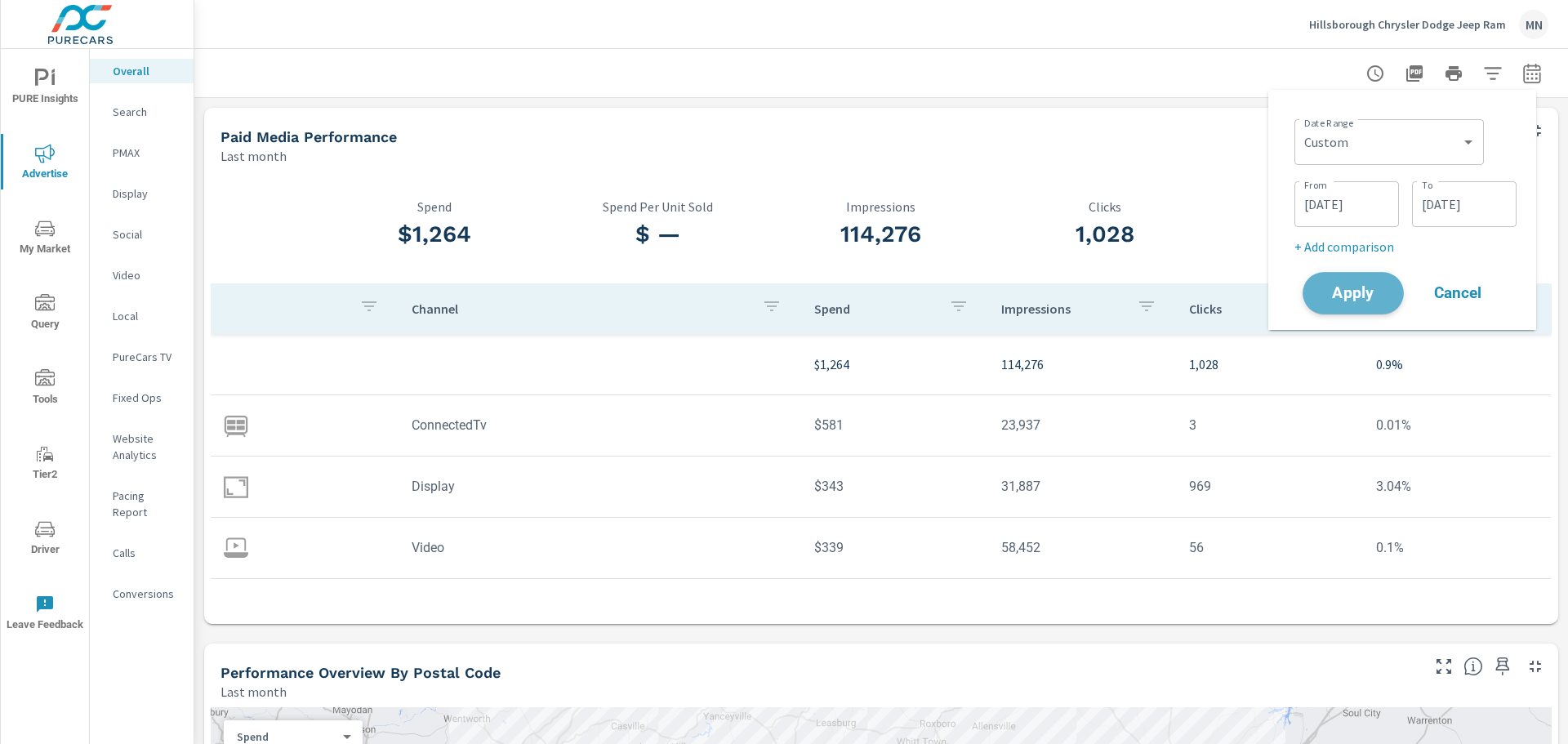
click at [1364, 302] on span "Apply" at bounding box center [1352, 293] width 67 height 16
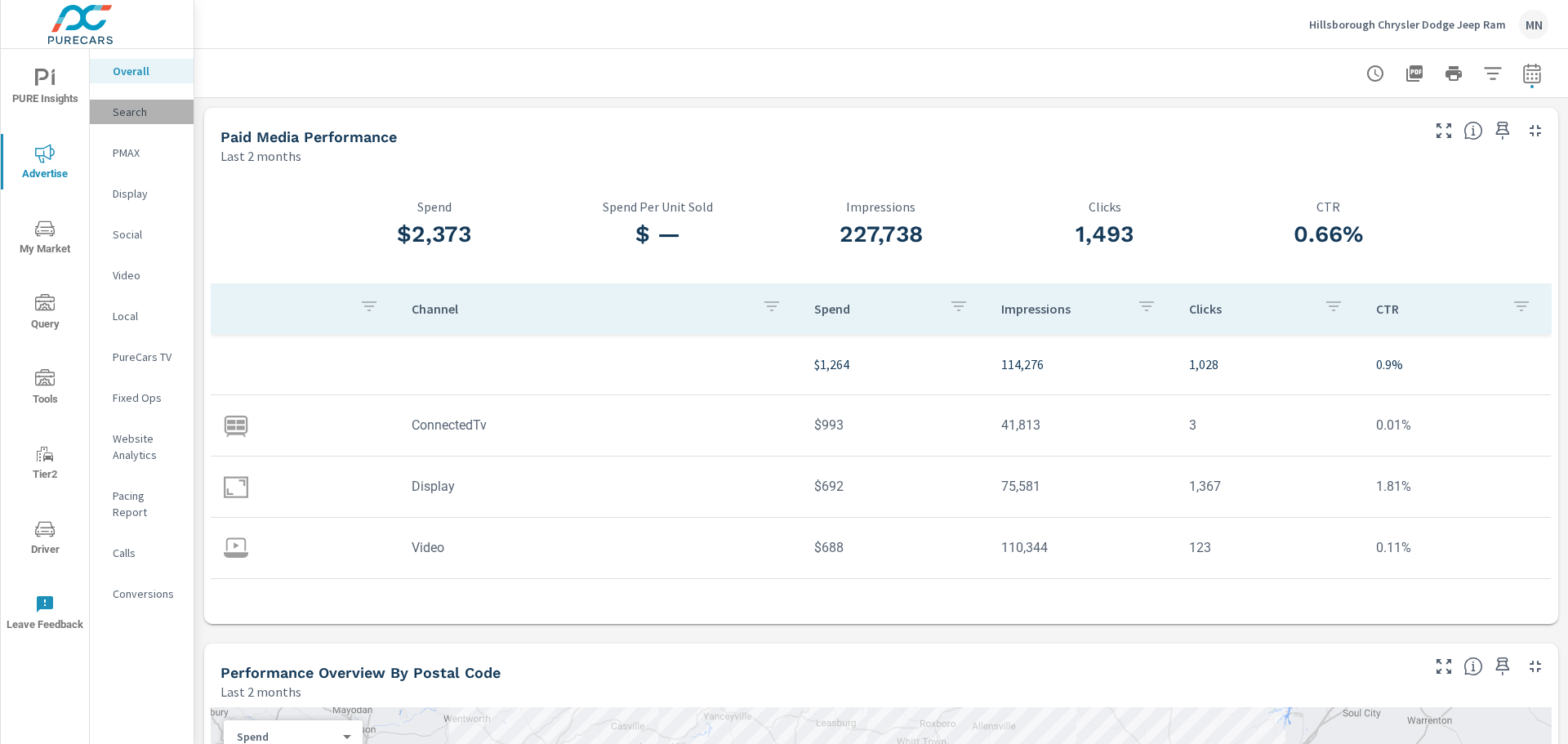
click at [142, 111] on p "Search" at bounding box center [146, 112] width 67 height 16
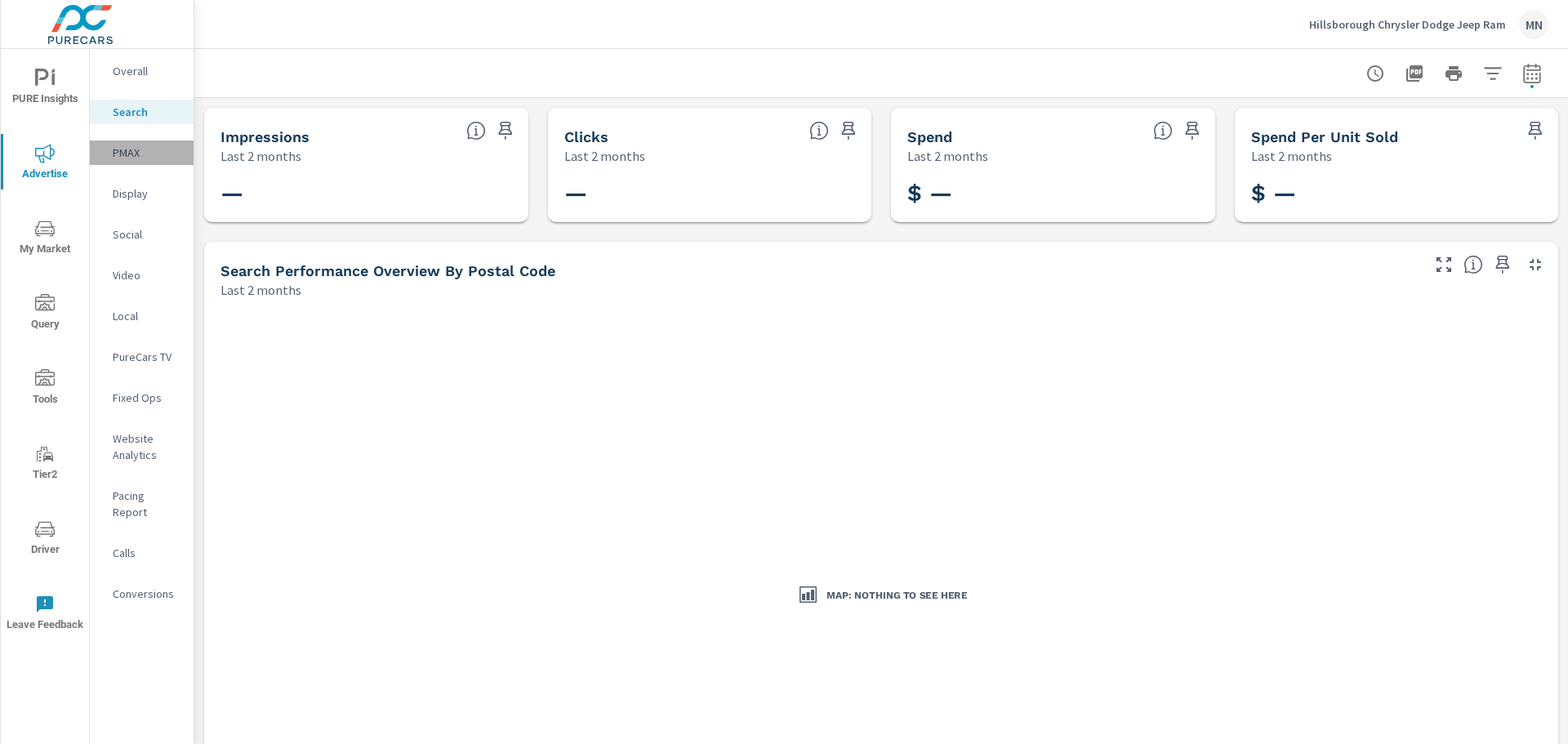
click at [127, 148] on p "PMAX" at bounding box center [146, 152] width 67 height 16
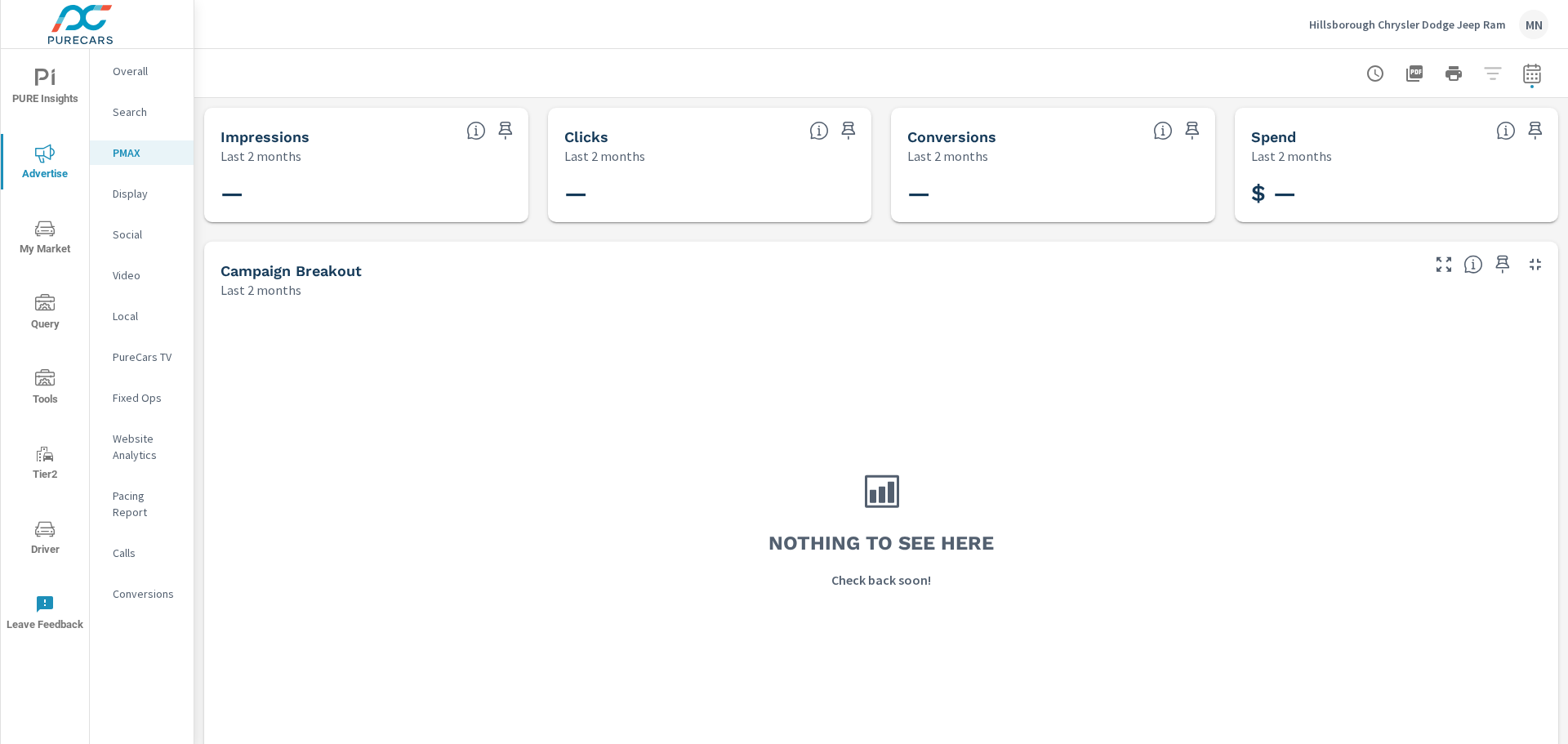
click at [137, 194] on p "Display" at bounding box center [146, 193] width 67 height 16
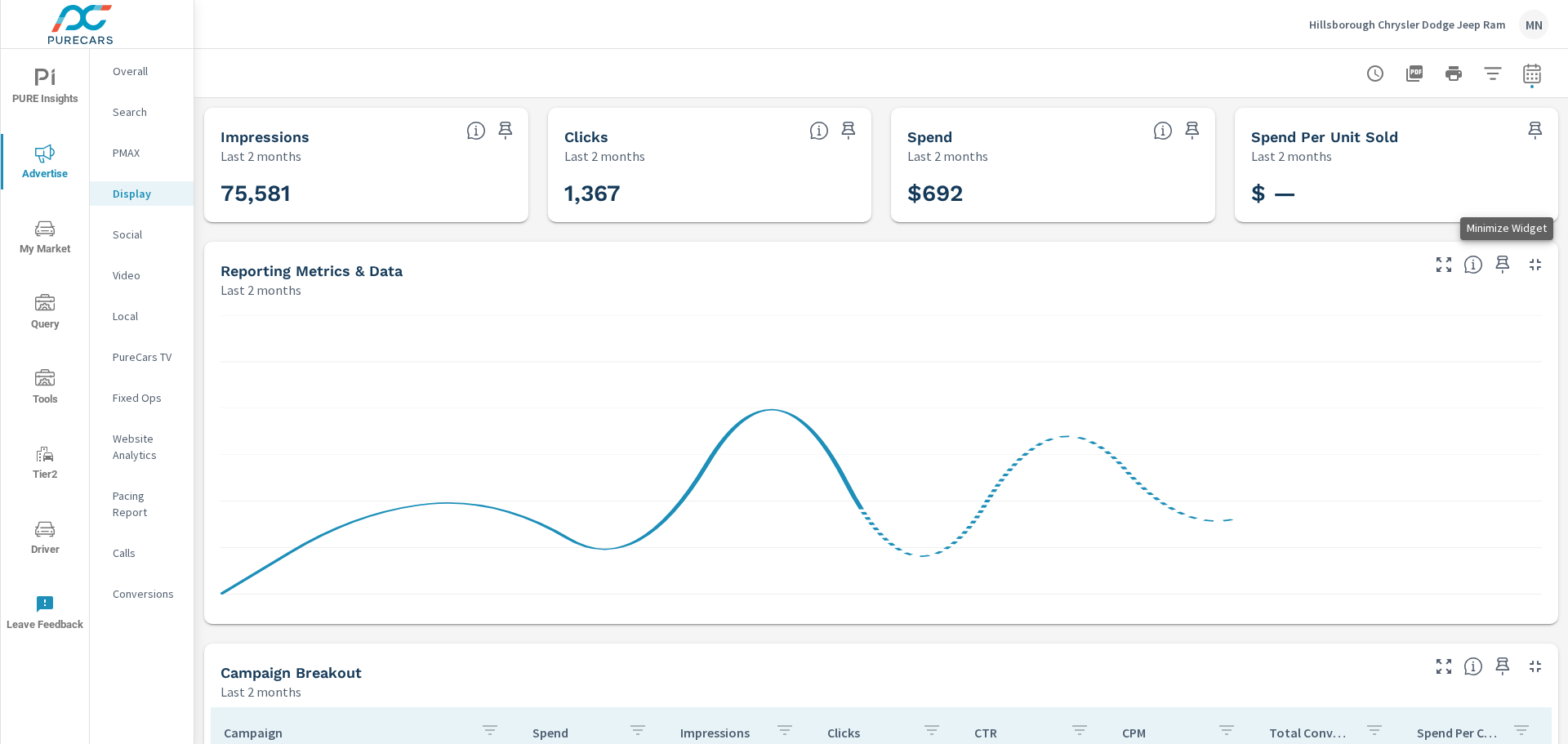
click at [1530, 262] on icon "button" at bounding box center [1535, 264] width 11 height 11
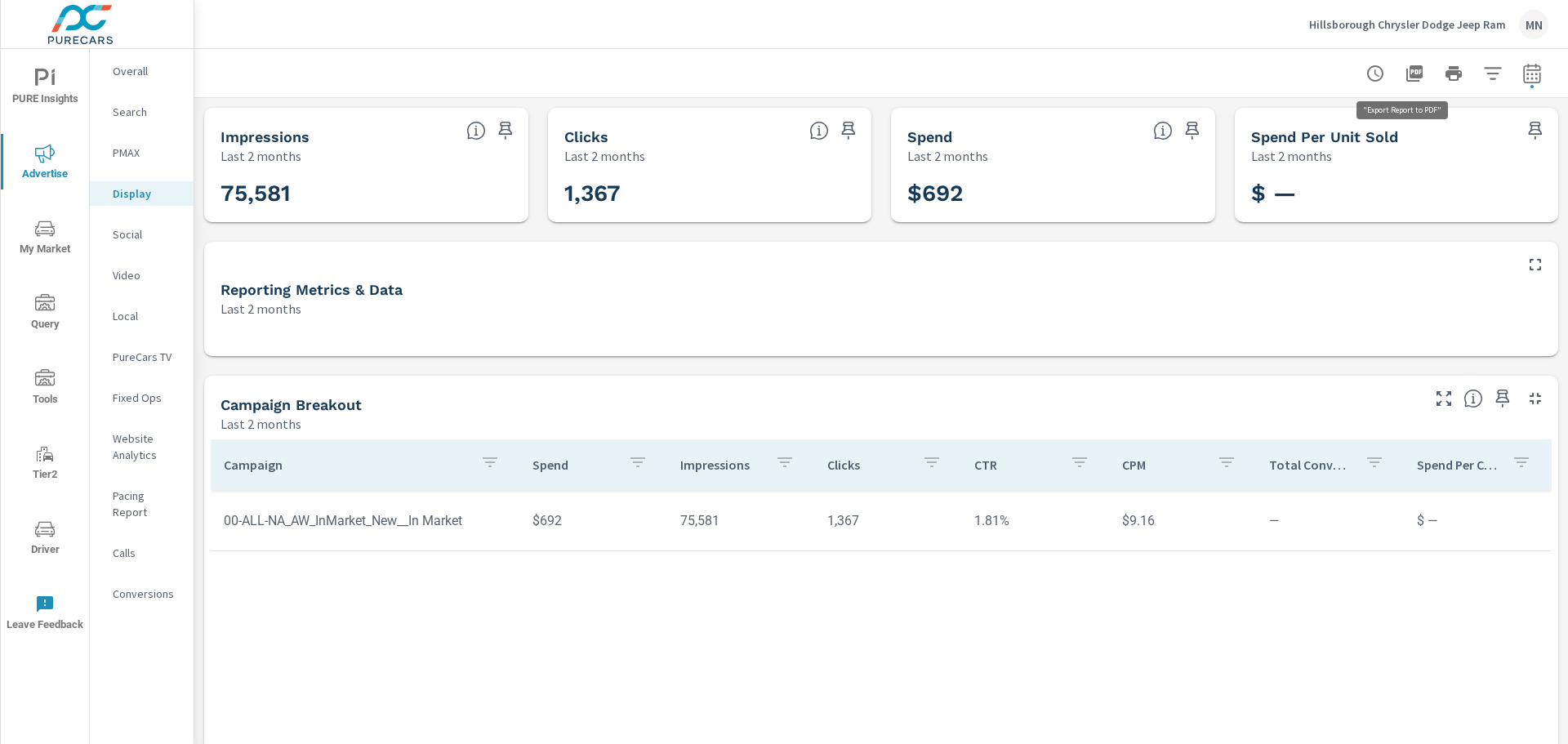
click at [1407, 67] on icon "button" at bounding box center [1414, 73] width 16 height 16
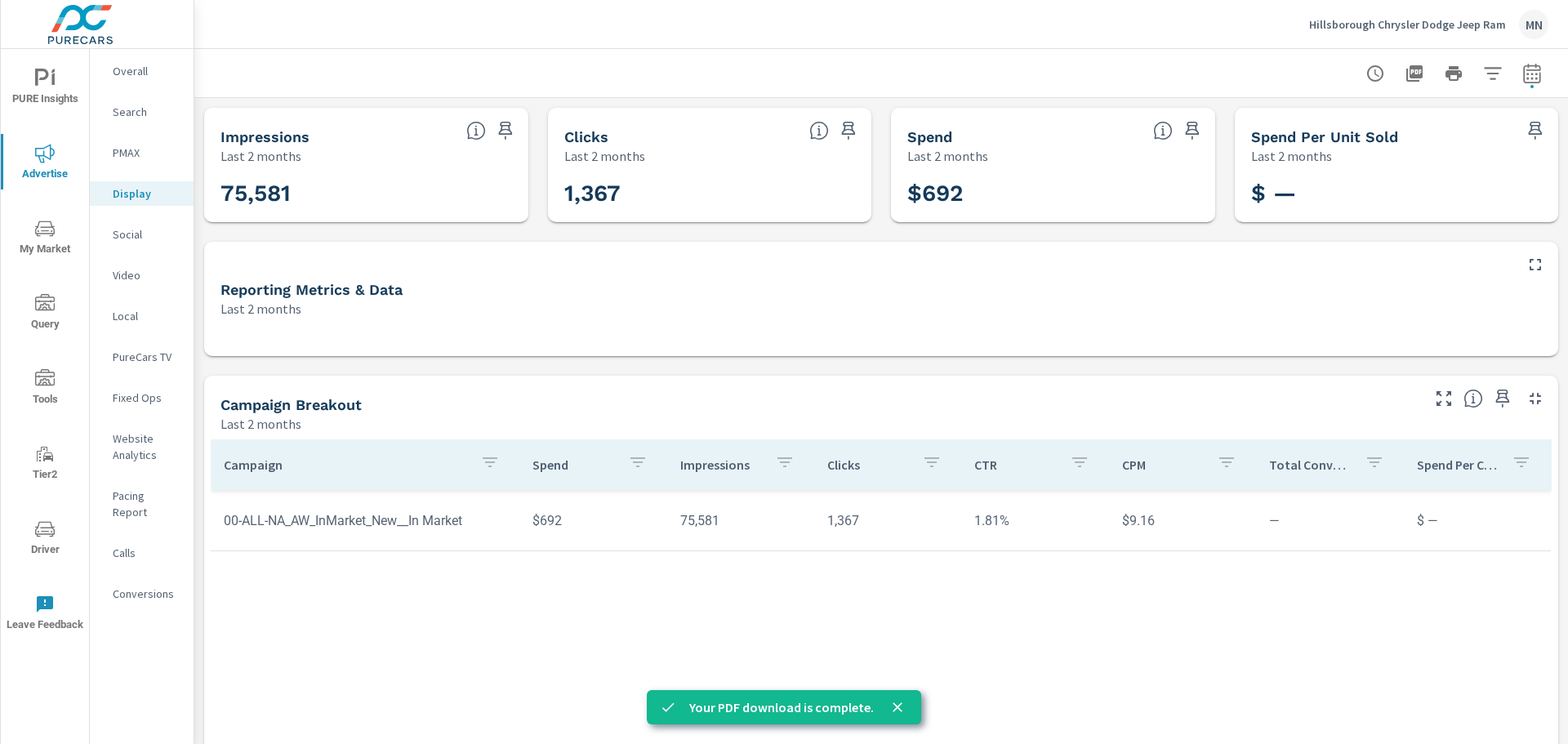
click at [142, 310] on p "Local" at bounding box center [146, 316] width 67 height 16
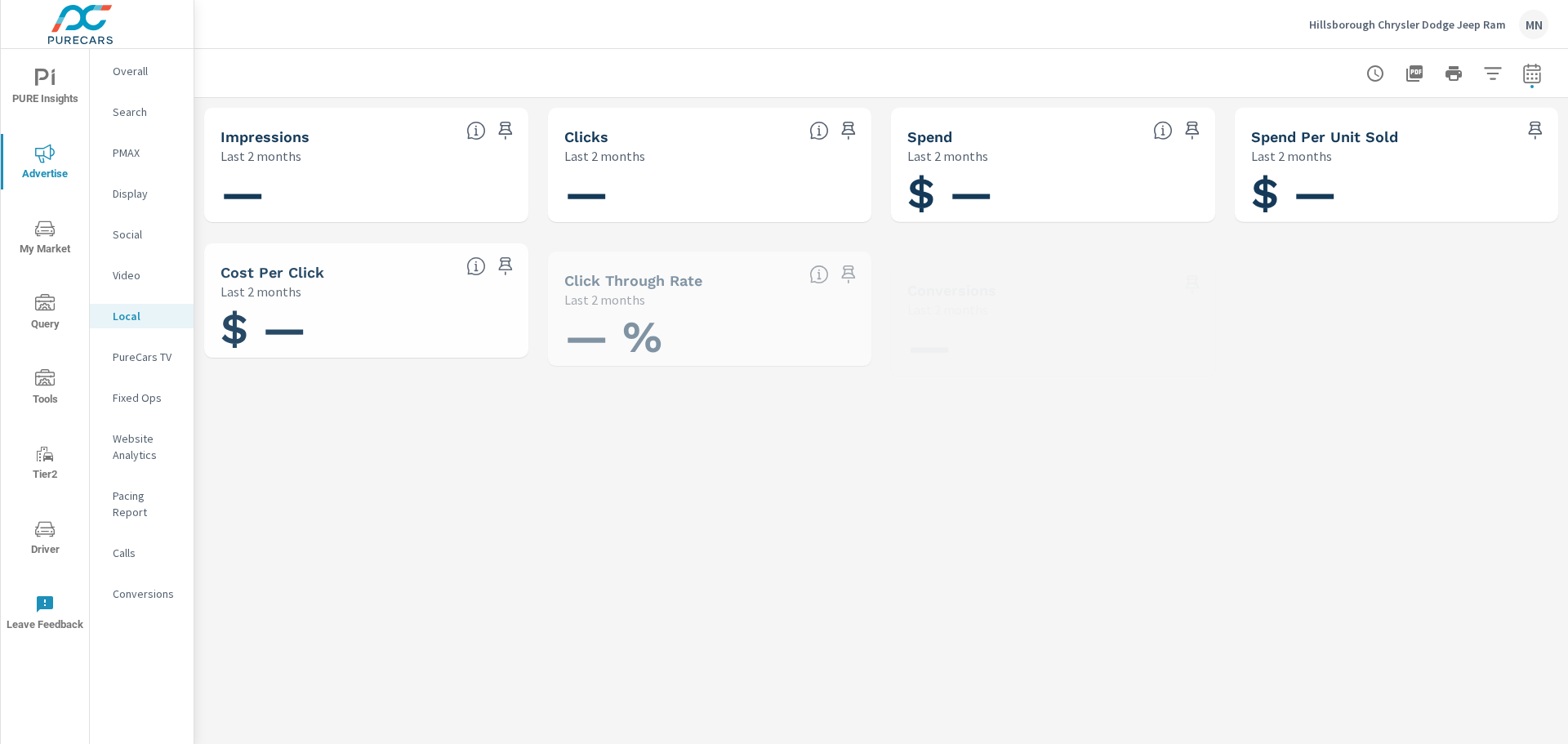
click at [130, 359] on p "PureCars TV" at bounding box center [146, 356] width 67 height 16
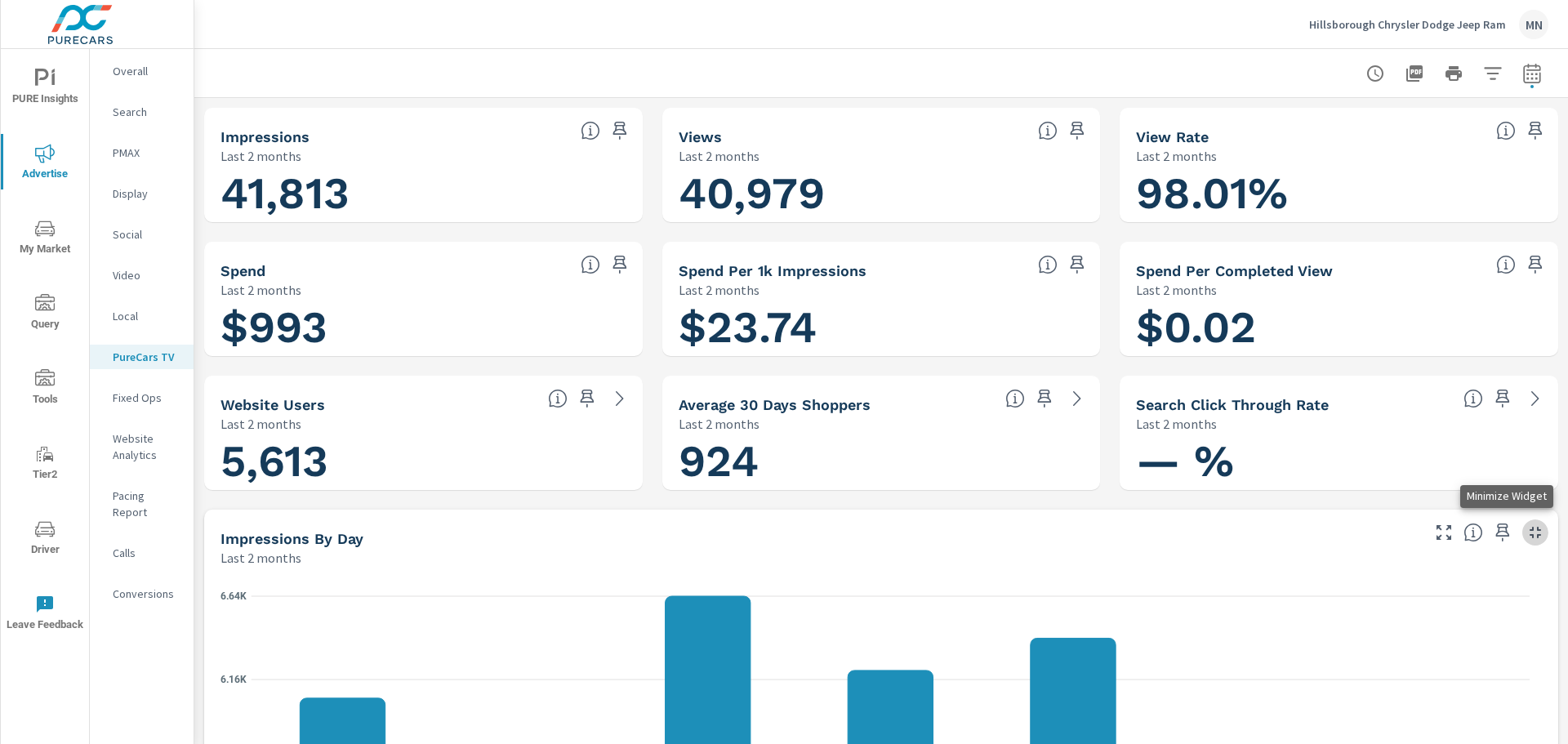
click at [1526, 532] on icon "button" at bounding box center [1535, 532] width 20 height 20
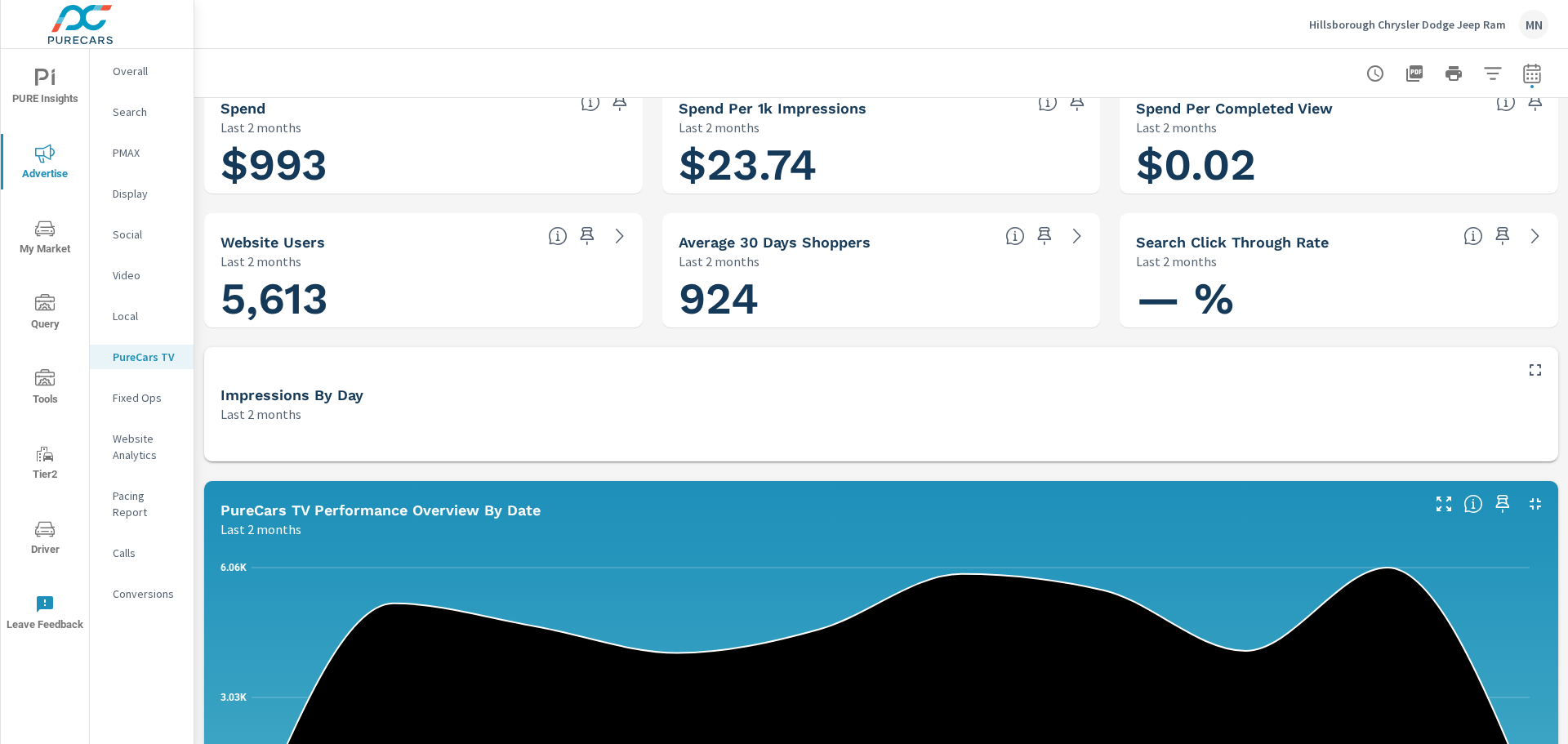
scroll to position [163, 0]
click at [1526, 502] on icon "button" at bounding box center [1535, 502] width 20 height 20
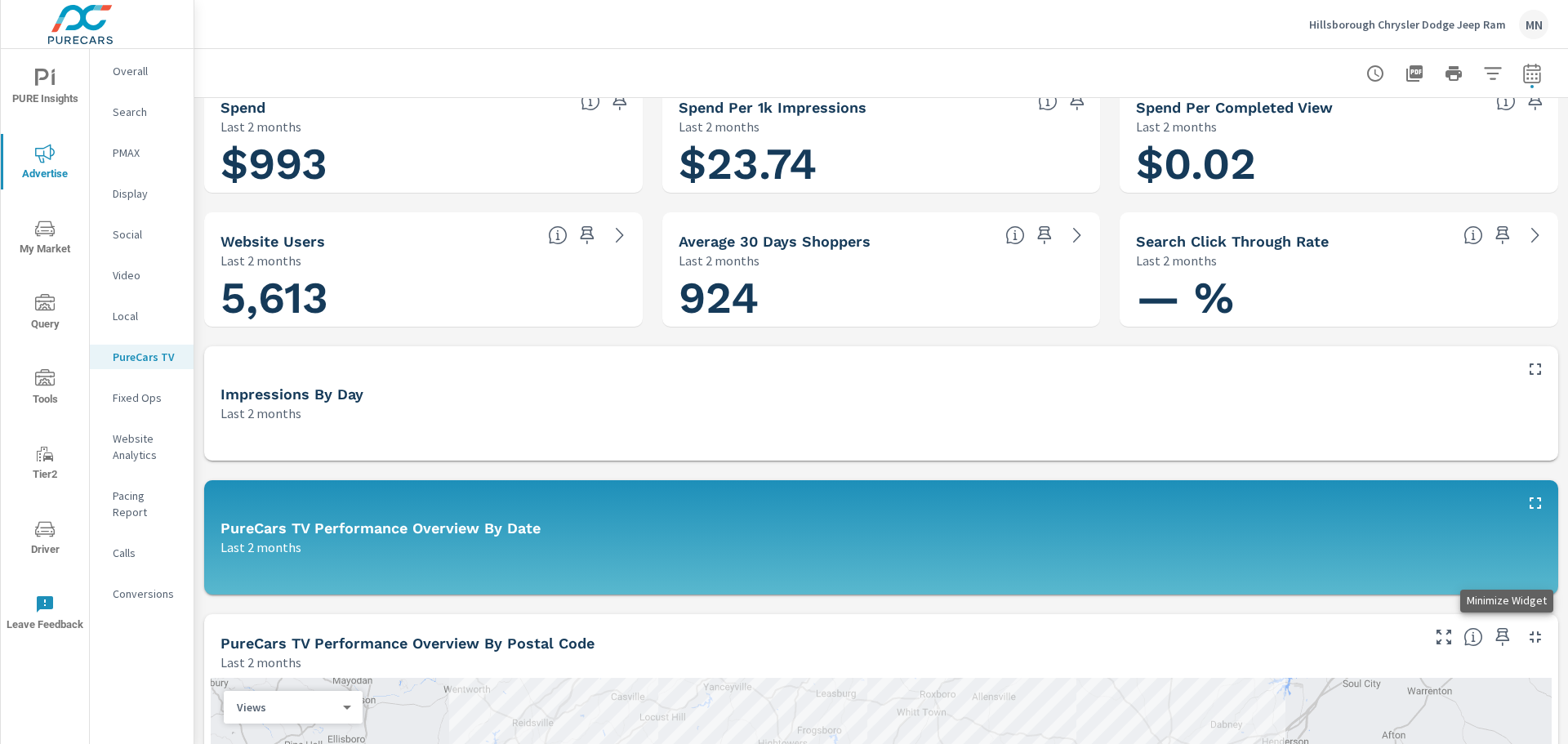
click at [1526, 637] on icon "button" at bounding box center [1535, 636] width 20 height 20
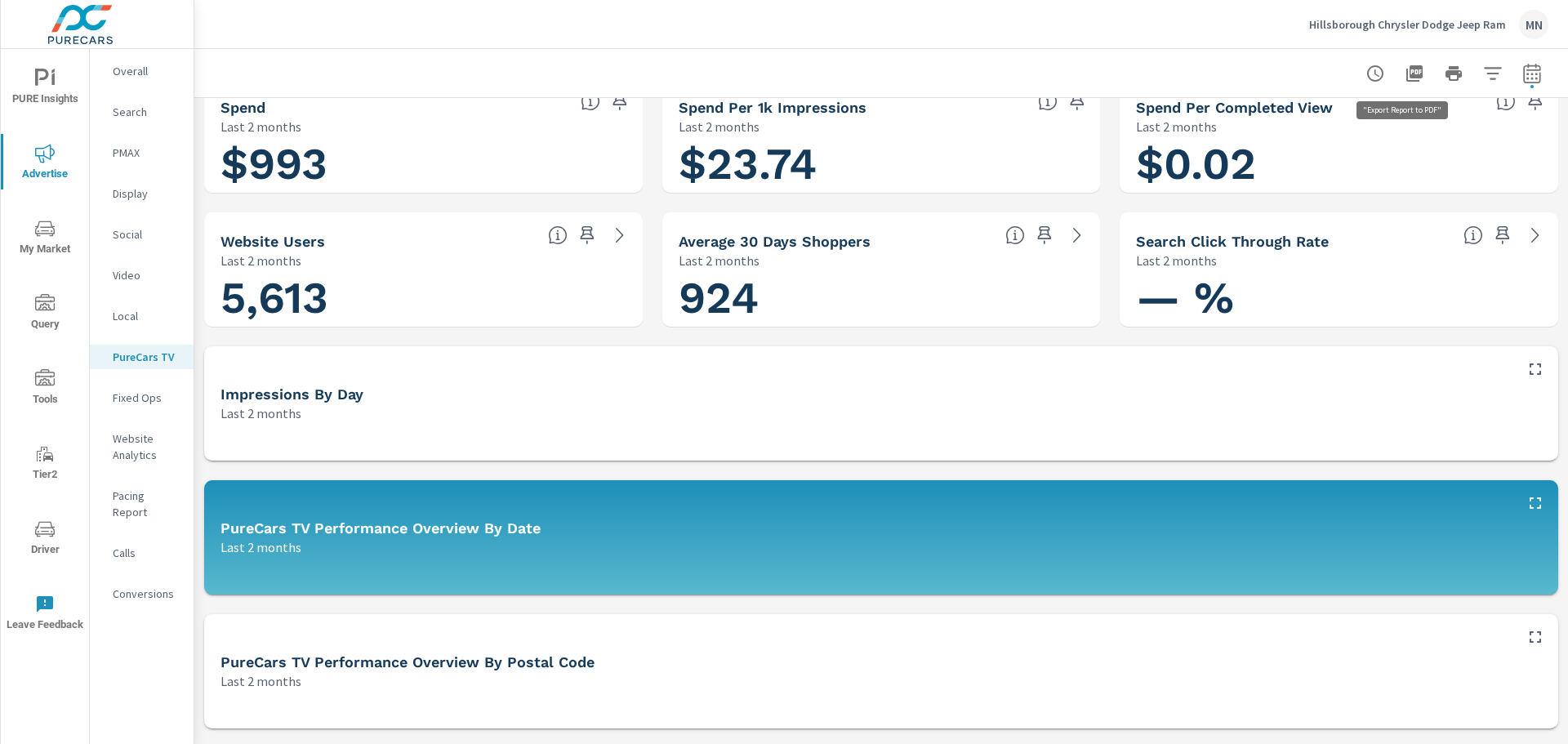
click at [1405, 64] on icon "button" at bounding box center [1414, 73] width 20 height 20
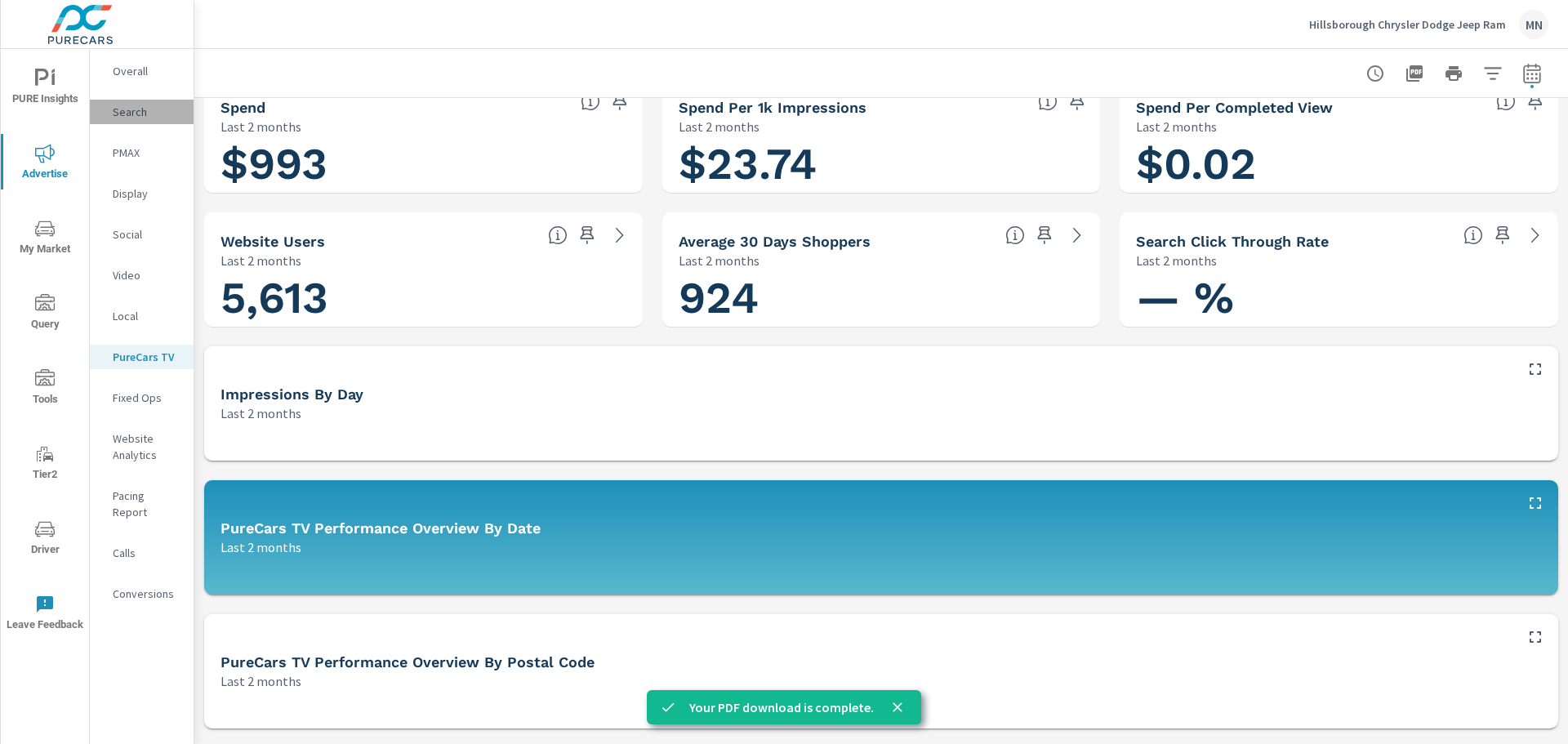
click at [127, 107] on p "Search" at bounding box center [146, 112] width 67 height 16
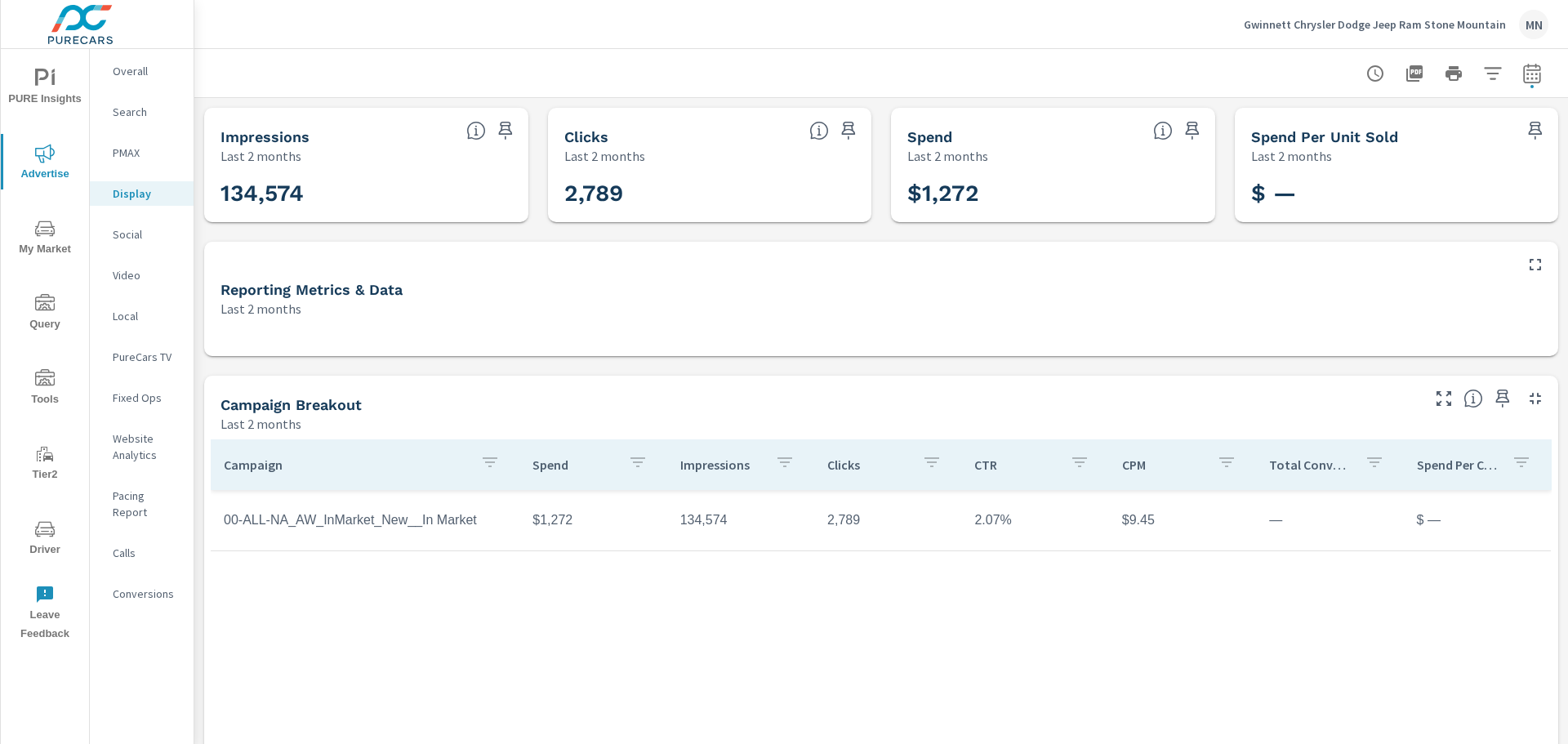
click at [120, 229] on p "Social" at bounding box center [146, 233] width 67 height 16
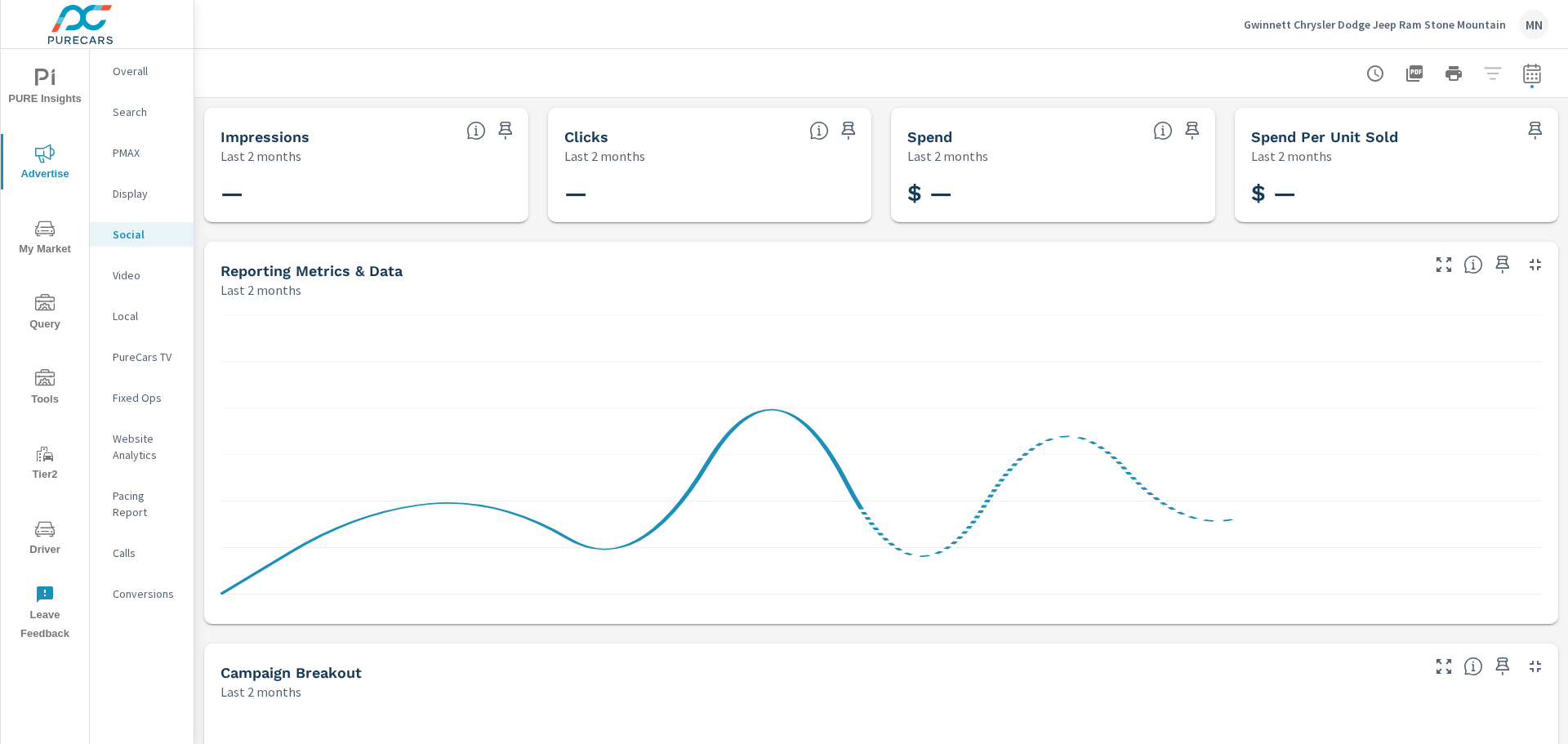
click at [141, 281] on p "Video" at bounding box center [146, 275] width 67 height 16
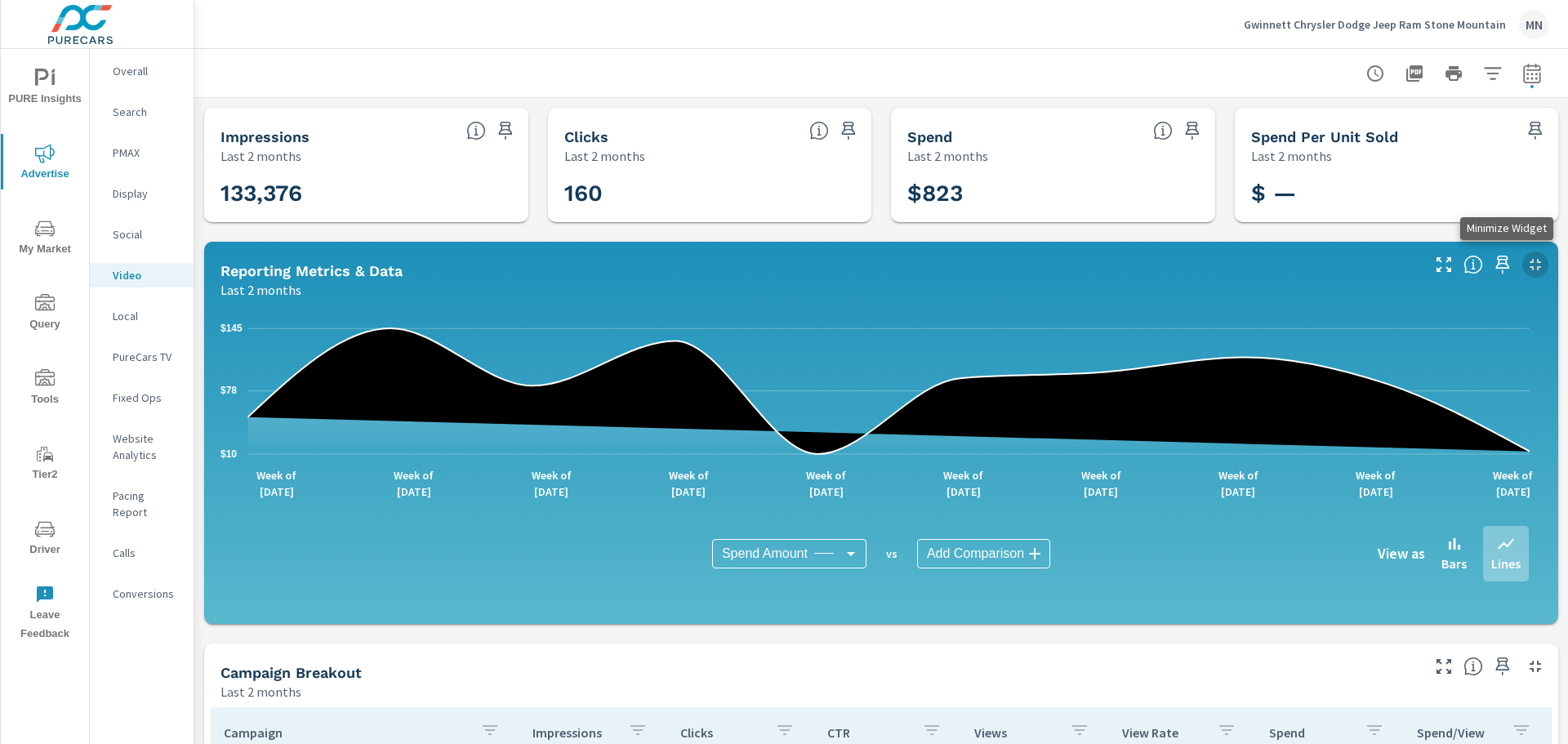
click at [1530, 260] on icon "button" at bounding box center [1535, 264] width 11 height 11
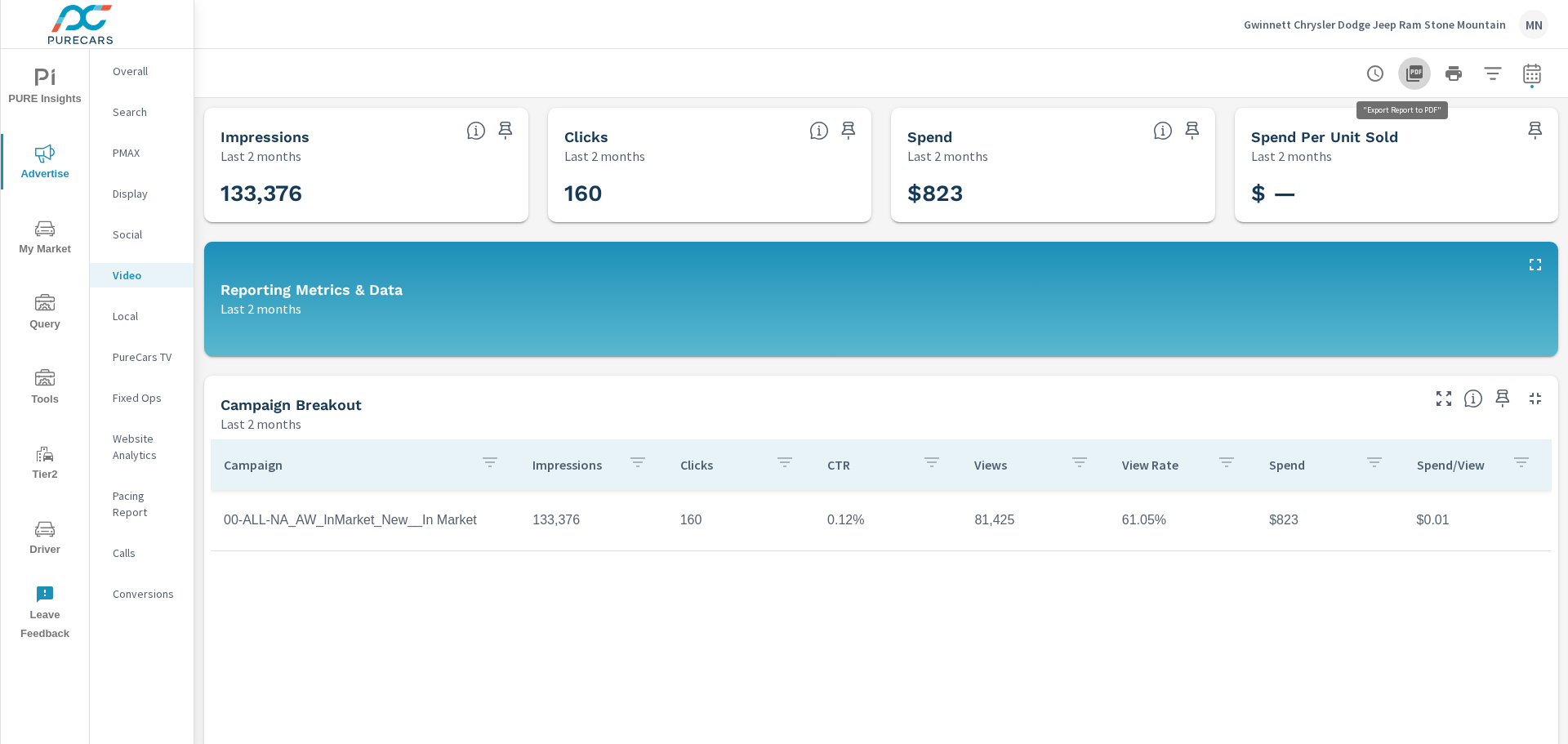
click at [1405, 80] on icon "button" at bounding box center [1414, 73] width 20 height 20
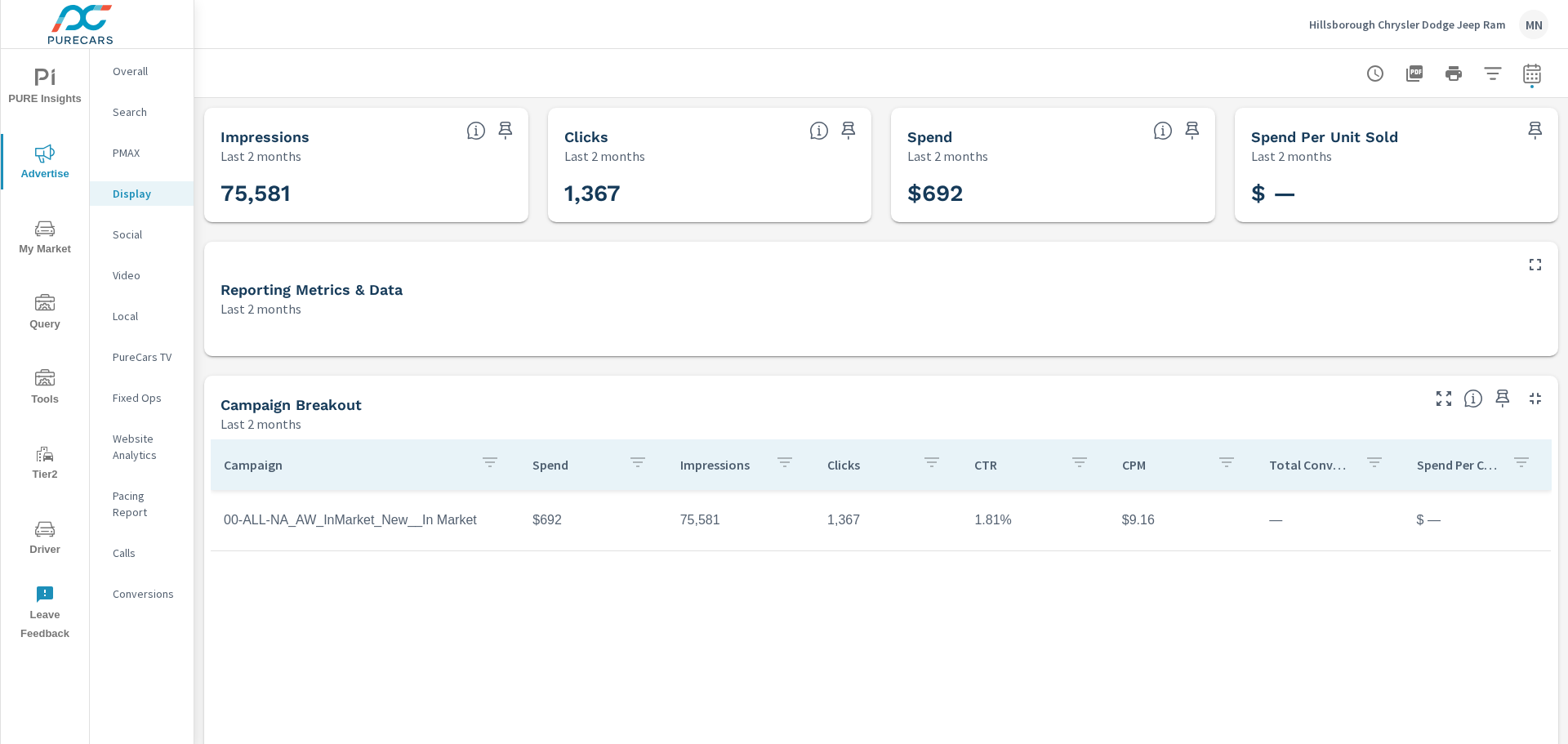
click at [124, 231] on p "Social" at bounding box center [146, 233] width 67 height 16
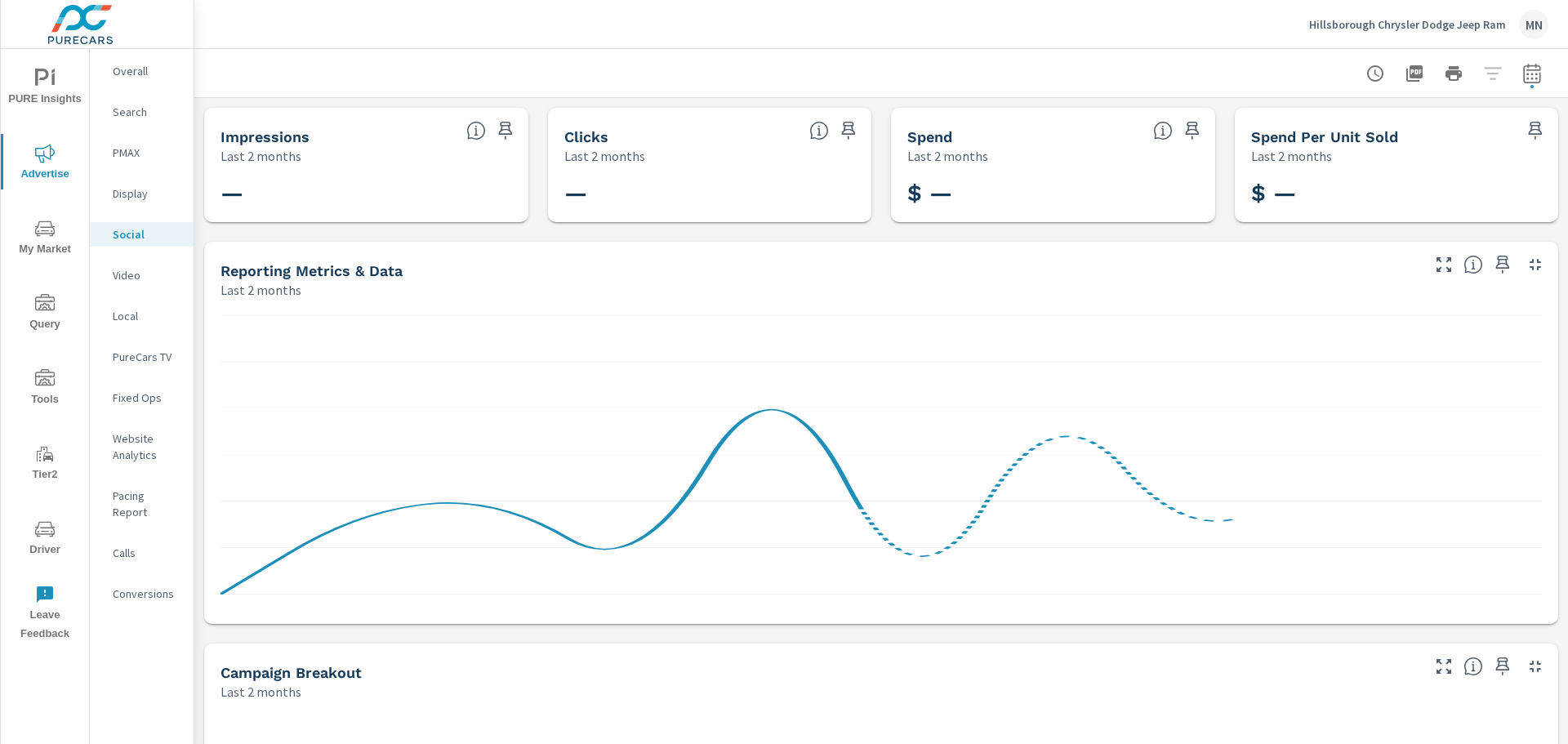
click at [124, 278] on p "Video" at bounding box center [146, 275] width 67 height 16
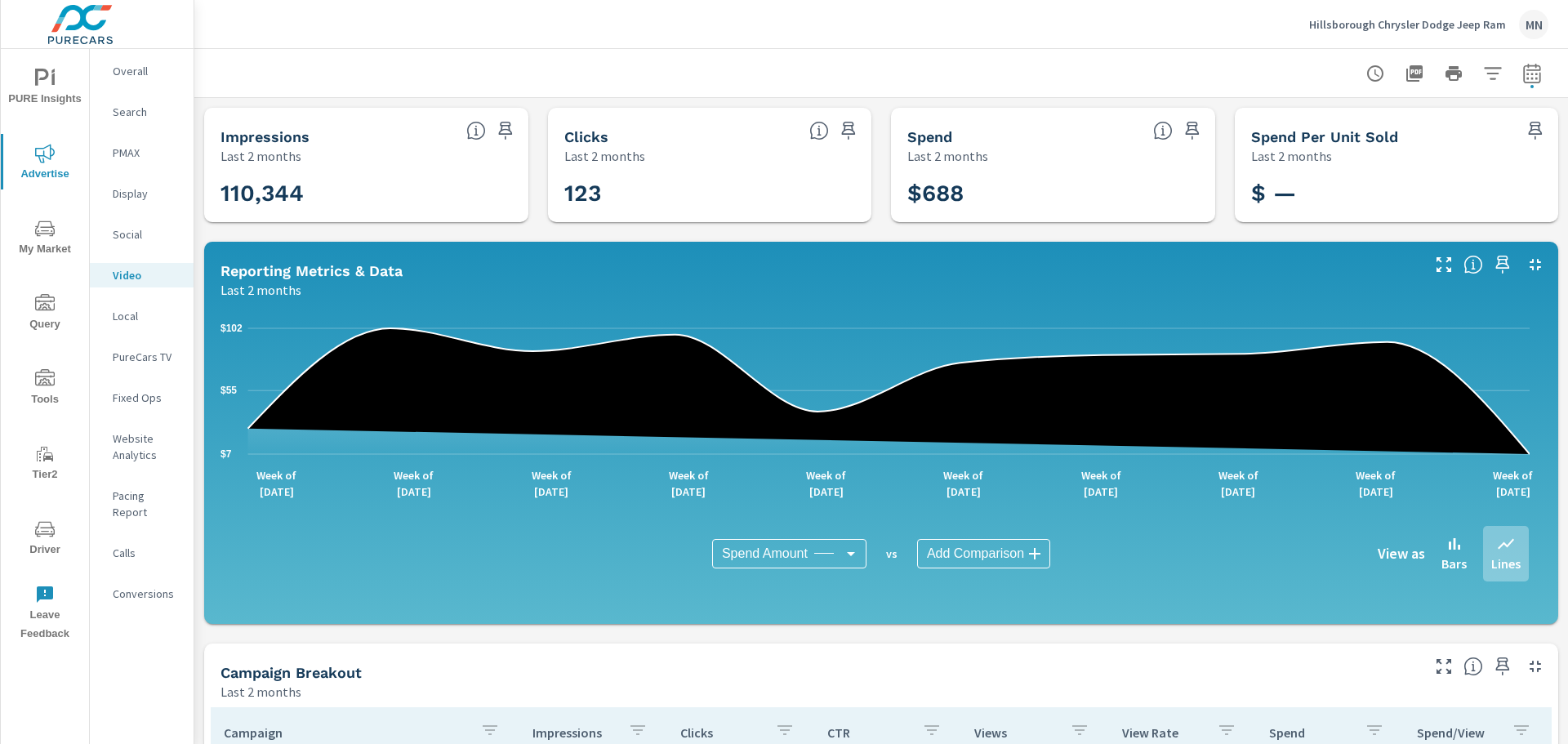
click at [1526, 266] on icon "button" at bounding box center [1535, 264] width 20 height 20
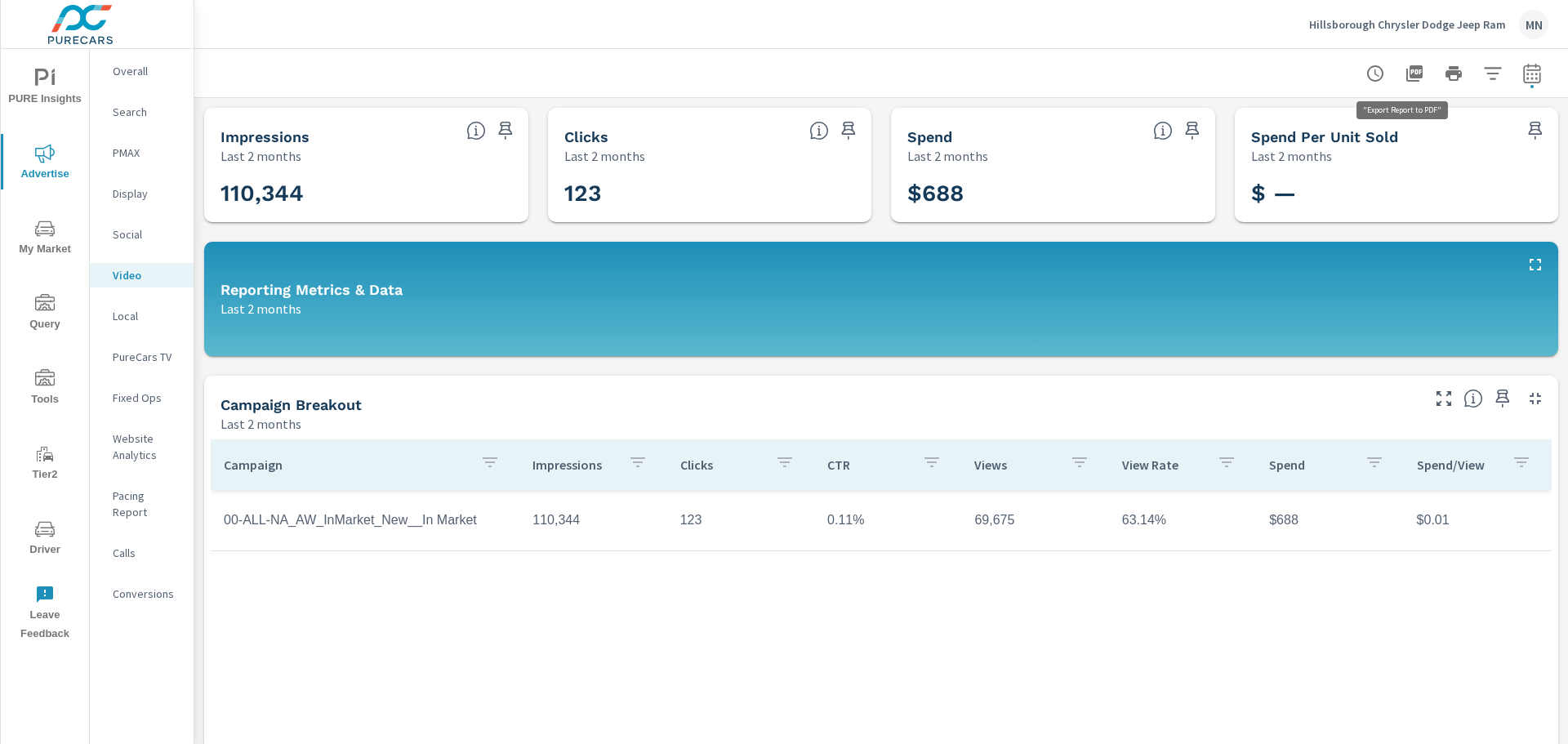
click at [1407, 70] on icon "button" at bounding box center [1414, 73] width 16 height 16
